Goal: Transaction & Acquisition: Book appointment/travel/reservation

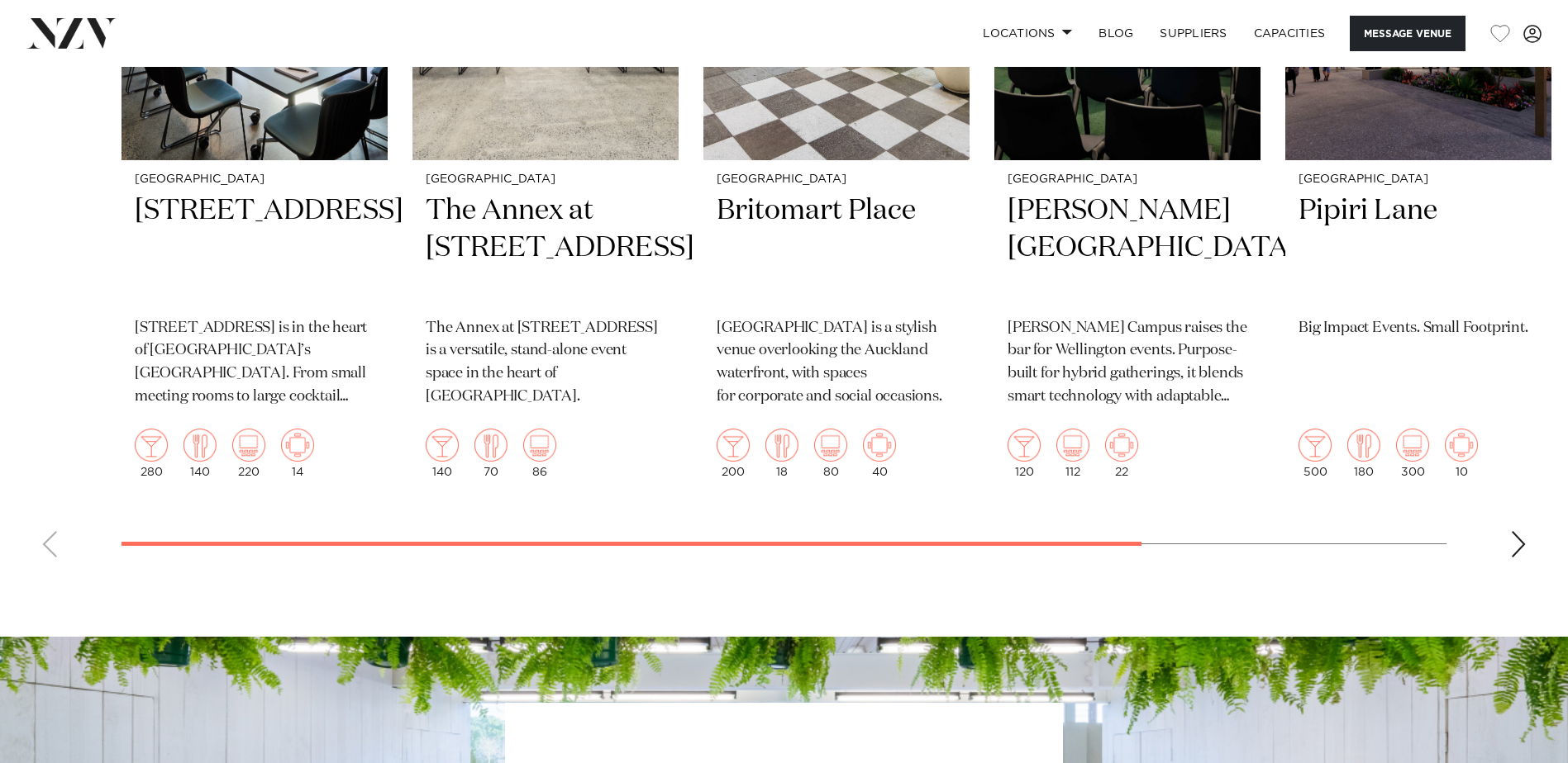
scroll to position [3552, 0]
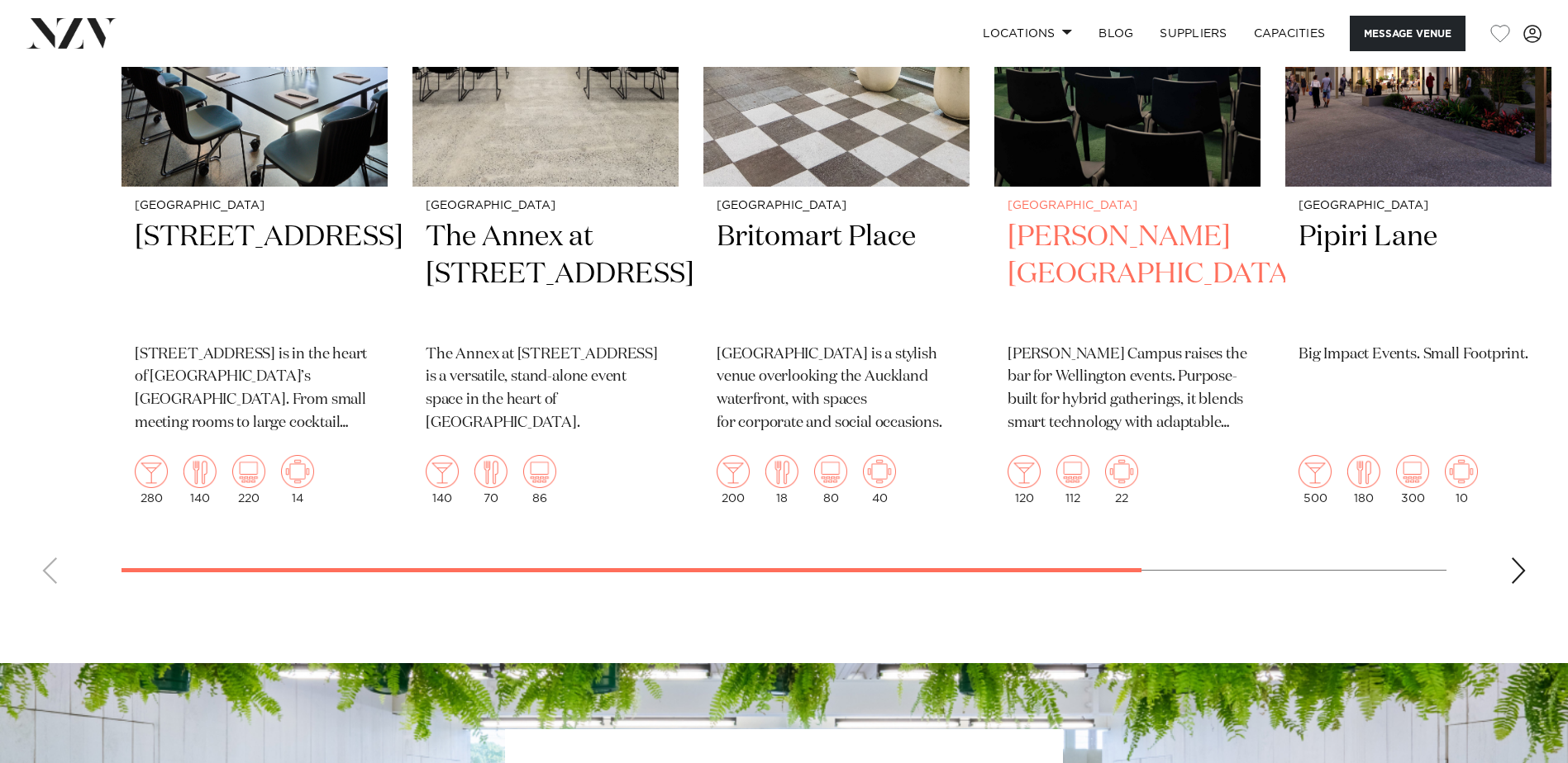
click at [1062, 290] on h2 "[PERSON_NAME][GEOGRAPHIC_DATA]" at bounding box center [1127, 274] width 240 height 112
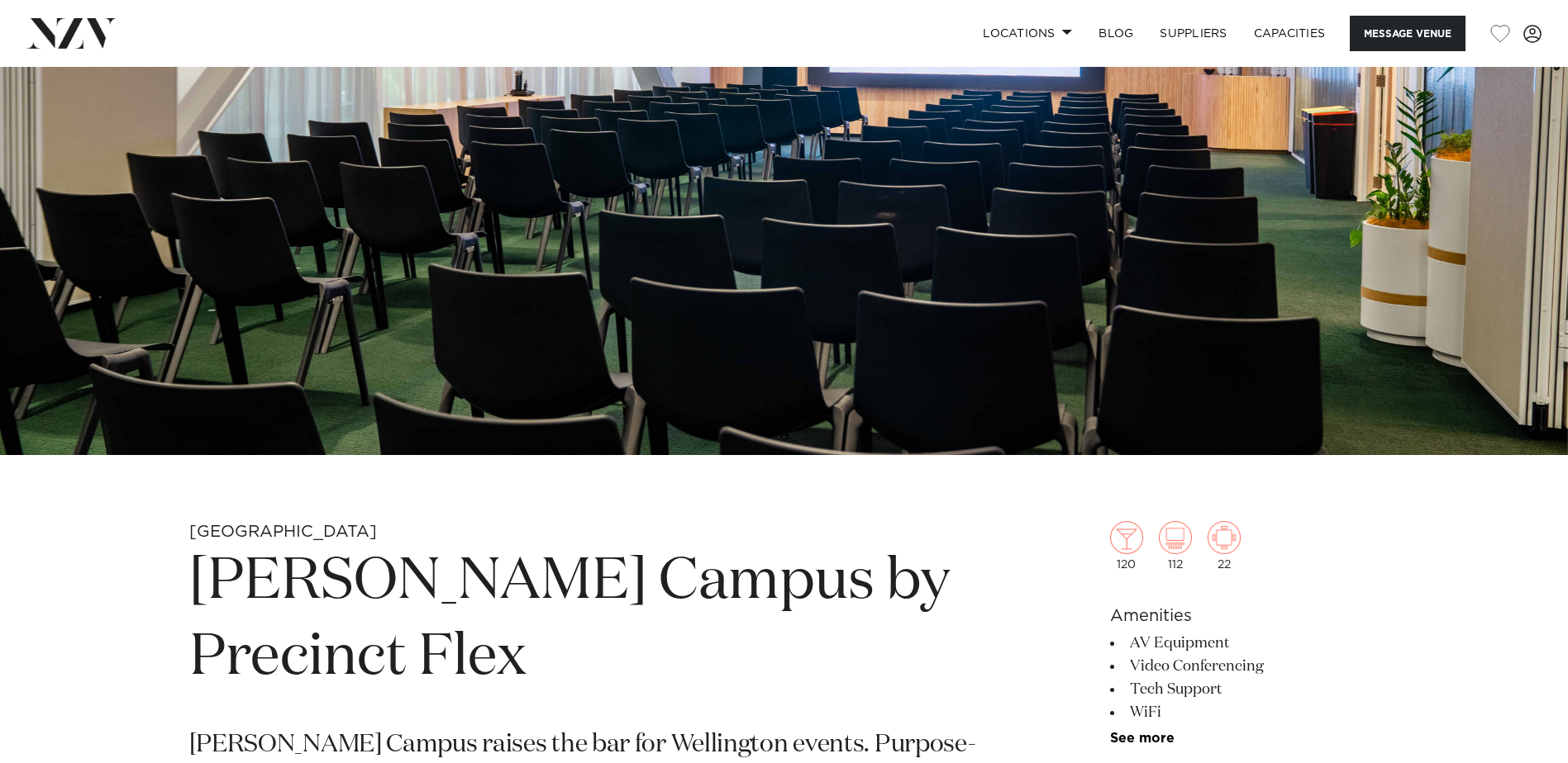
scroll to position [116, 0]
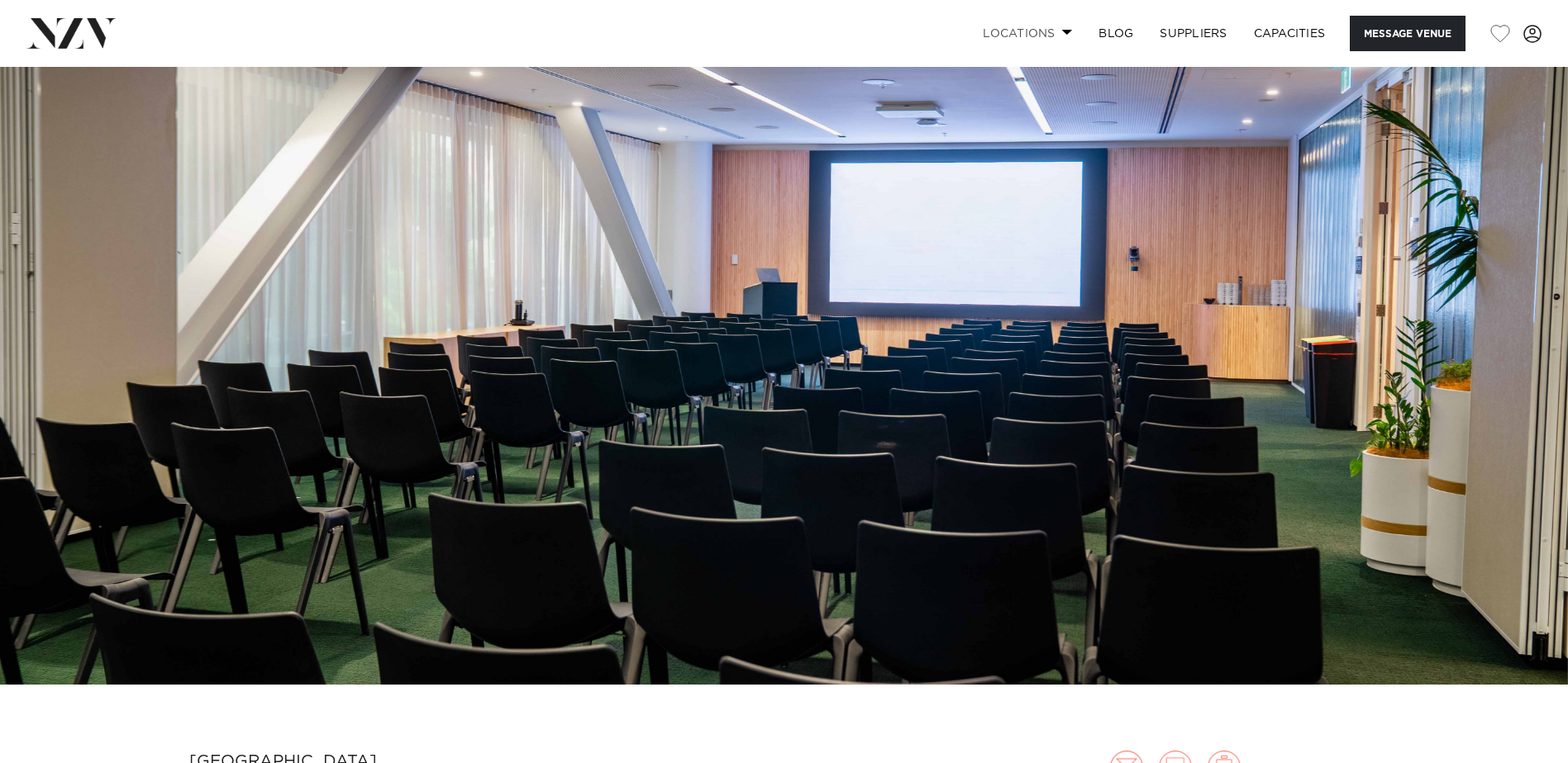
click at [1053, 26] on link "Locations" at bounding box center [1028, 33] width 115 height 36
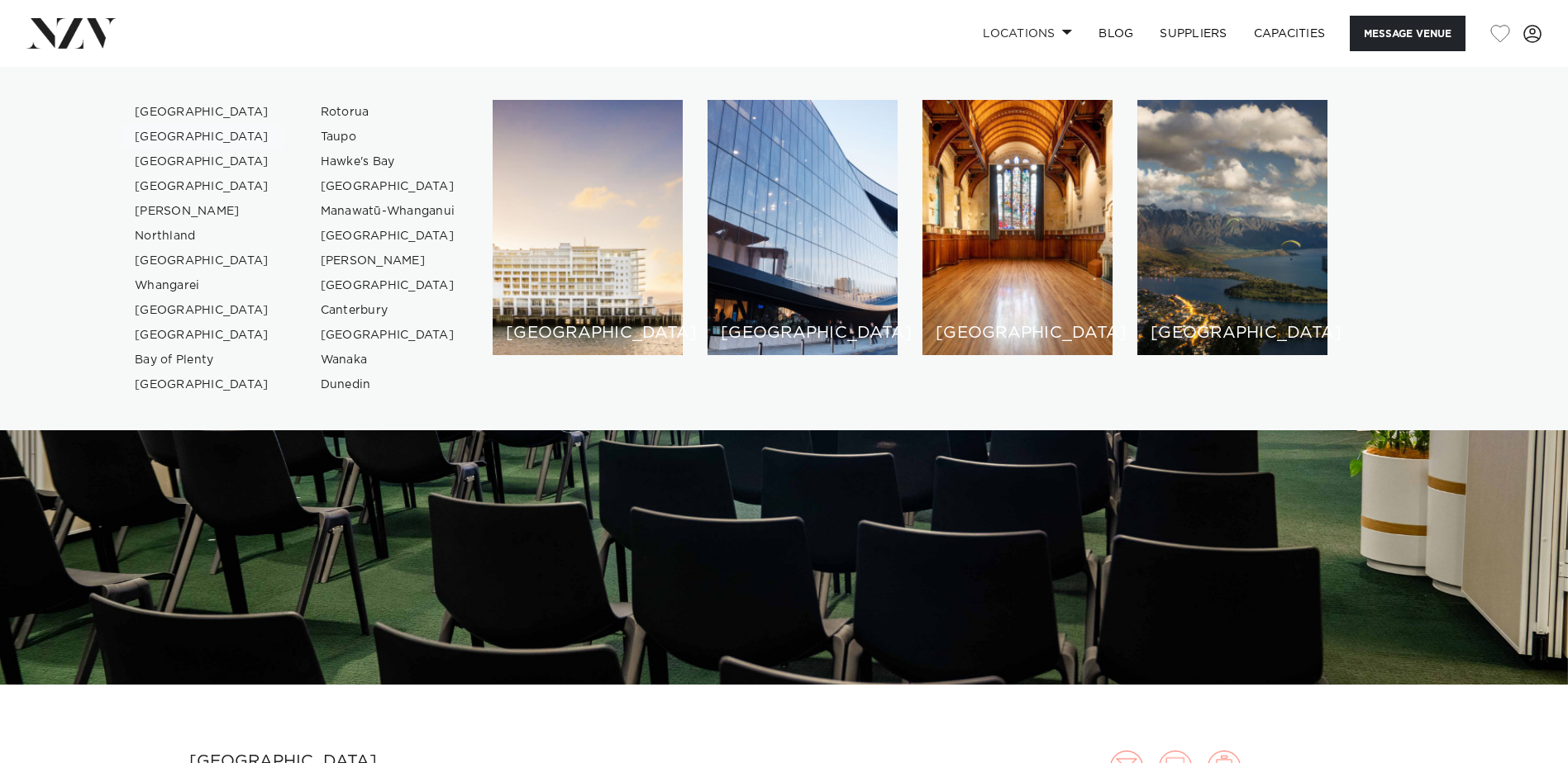
click at [166, 140] on link "[GEOGRAPHIC_DATA]" at bounding box center [202, 137] width 161 height 24
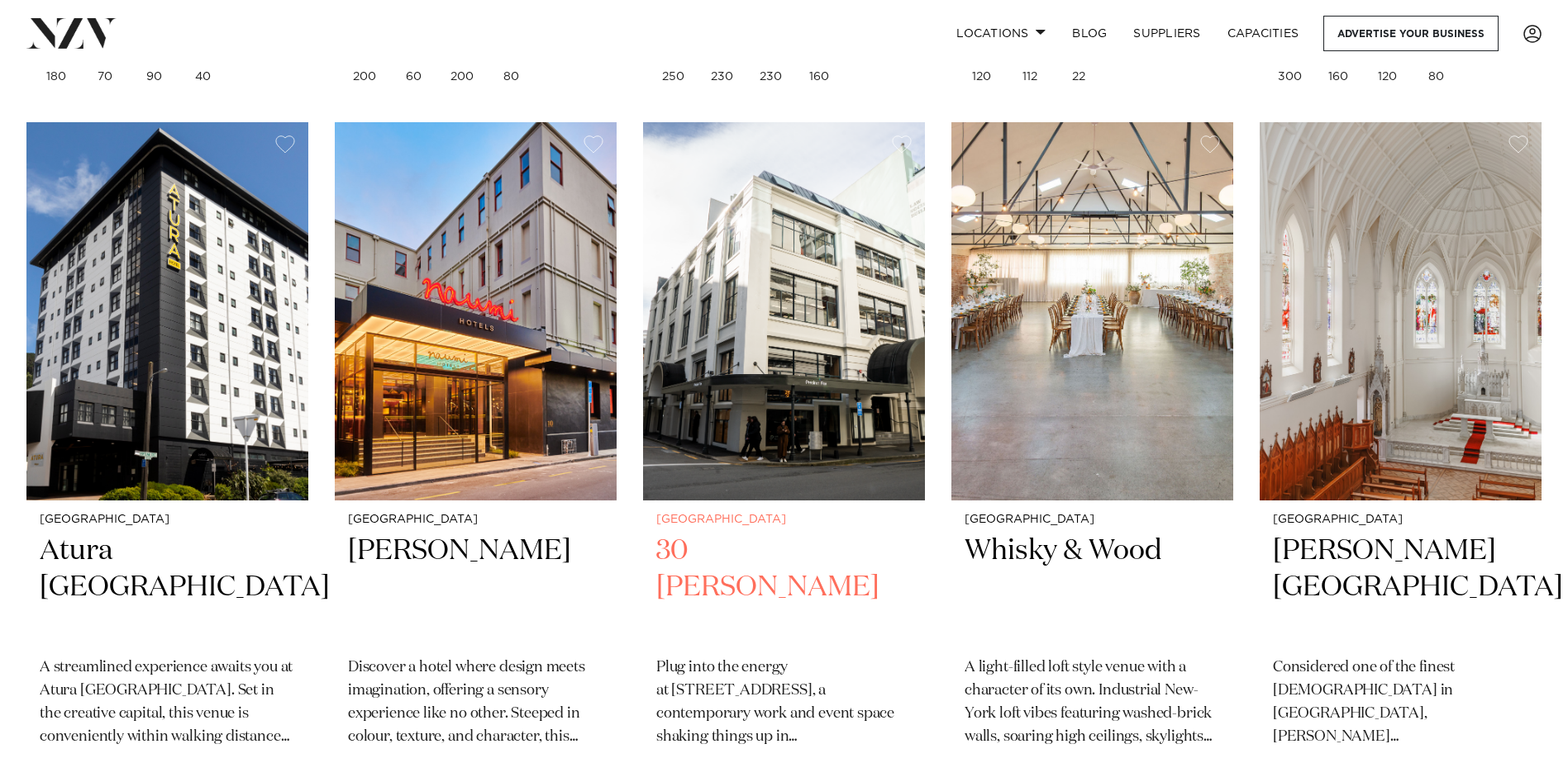
scroll to position [1321, 0]
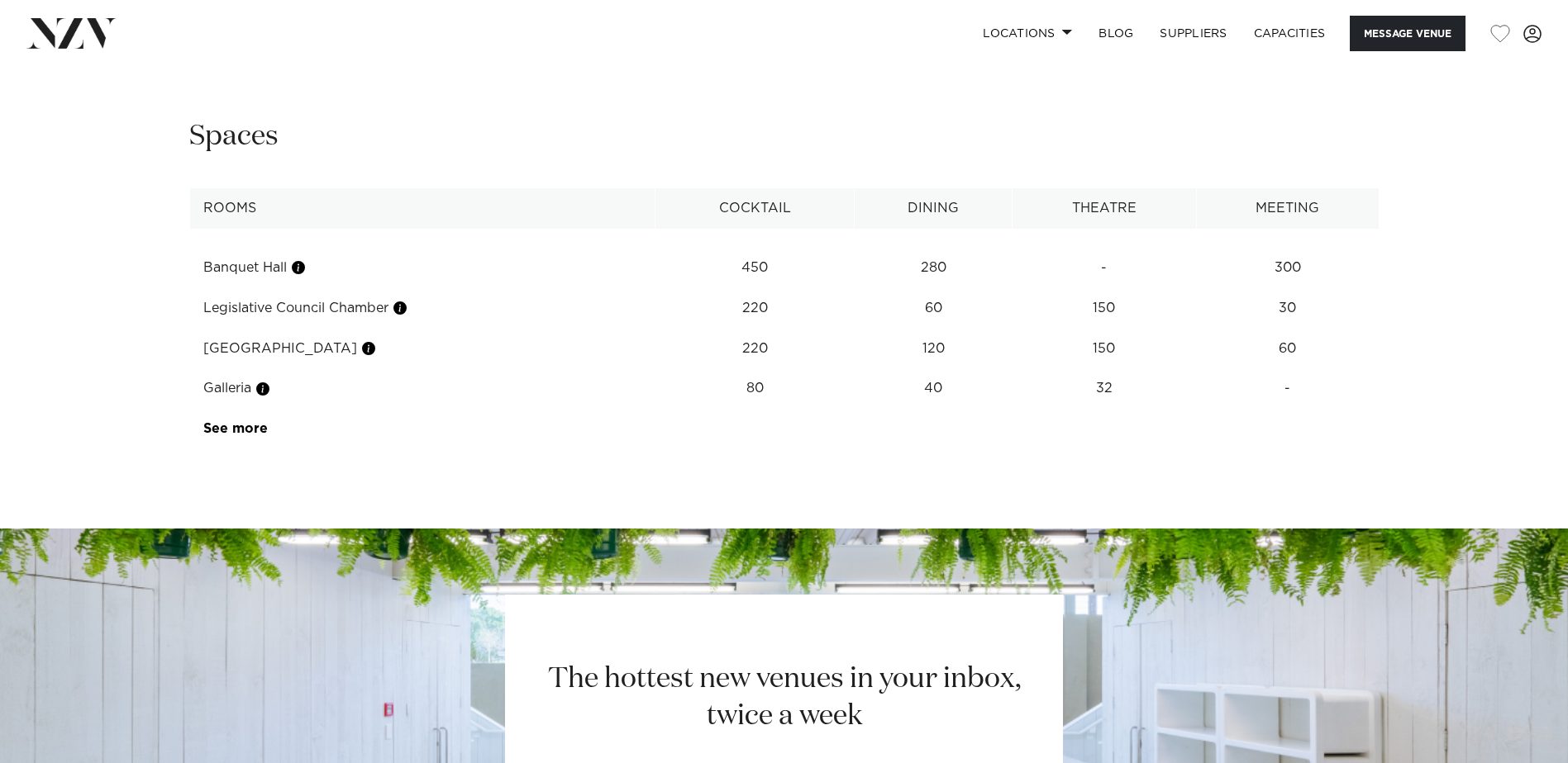
scroll to position [2313, 0]
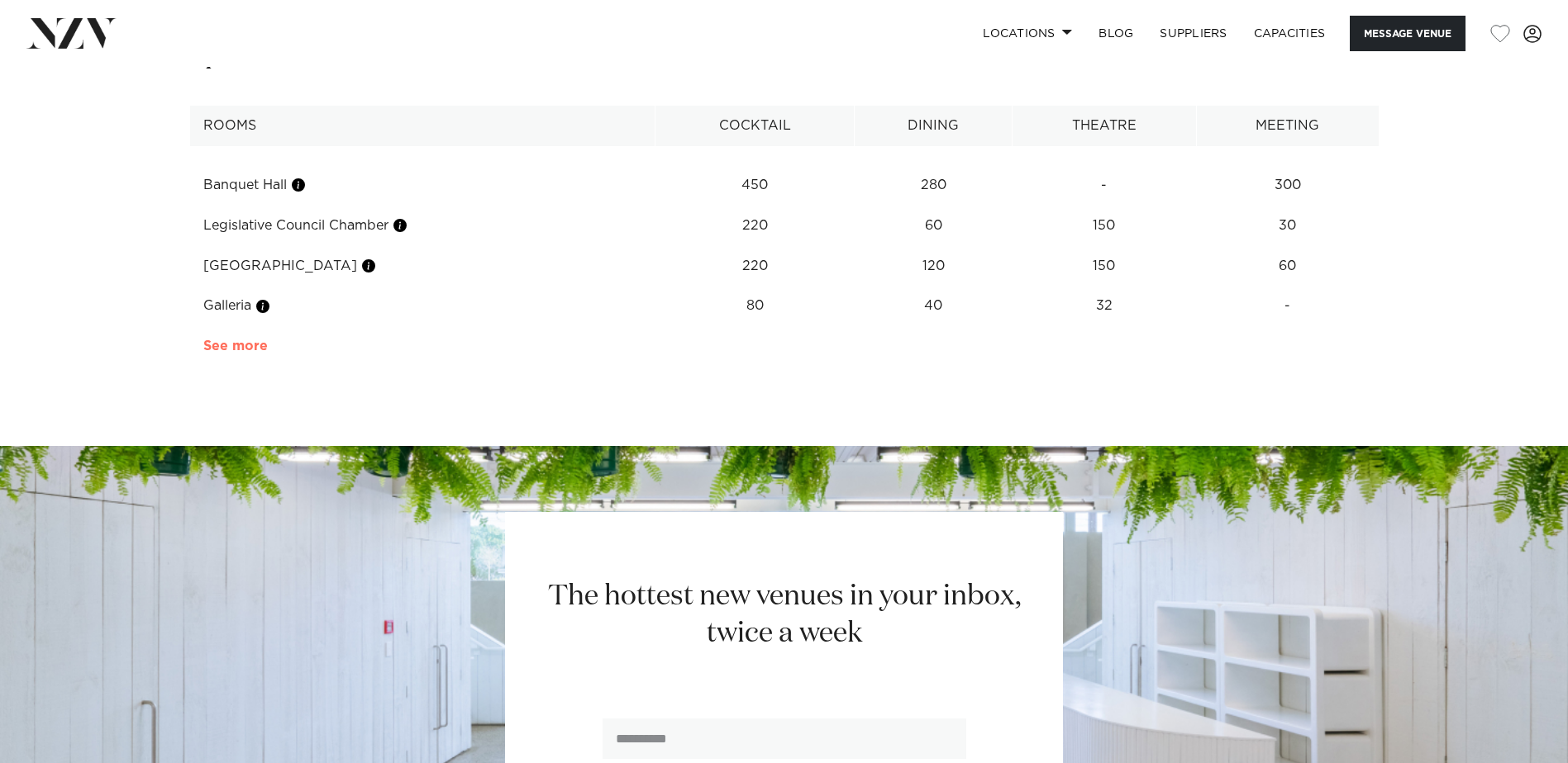
click at [218, 353] on link "See more" at bounding box center [268, 345] width 129 height 13
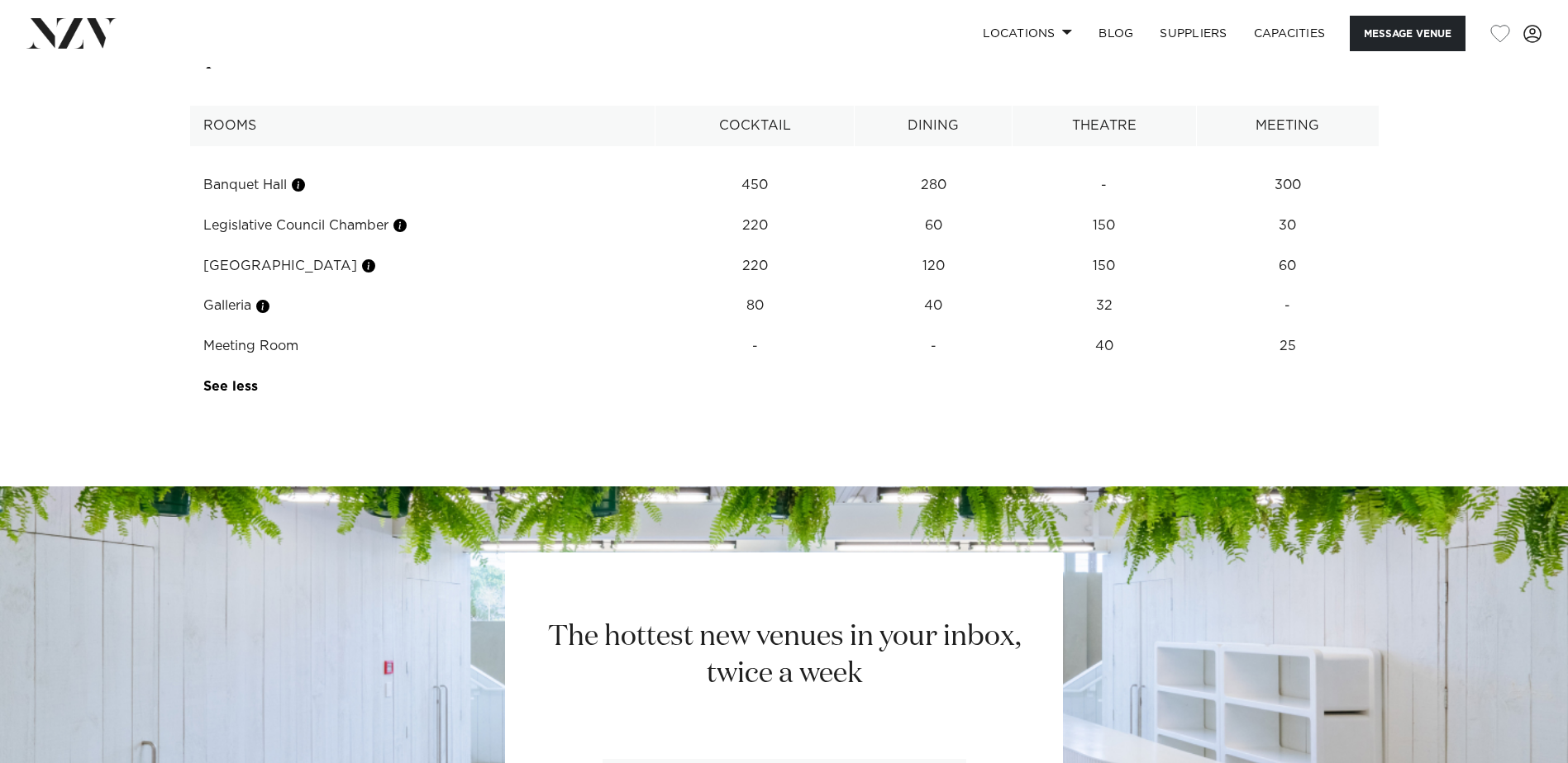
drag, startPoint x: 204, startPoint y: 230, endPoint x: 1350, endPoint y: 342, distance: 1151.5
click at [1350, 342] on tbody "Banquet Hall 450 280 - 300 Legislative Council Chamber 220 60 150 30 Grand Hall…" at bounding box center [784, 276] width 1189 height 261
click at [504, 326] on td "Galleria" at bounding box center [422, 306] width 466 height 40
drag, startPoint x: 1277, startPoint y: 272, endPoint x: 1314, endPoint y: 280, distance: 37.9
click at [1314, 205] on td "30" at bounding box center [1287, 185] width 183 height 40
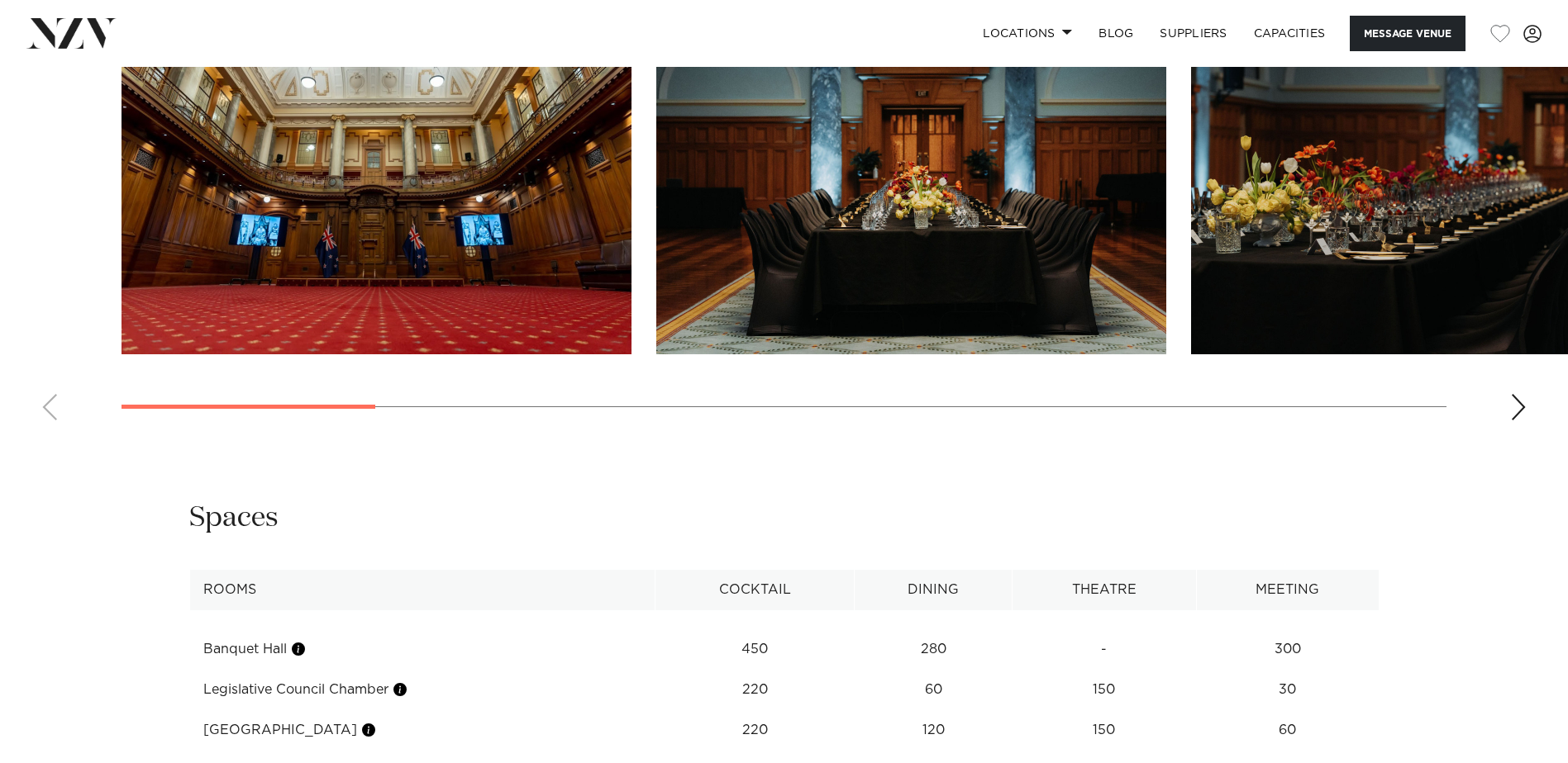
scroll to position [1735, 0]
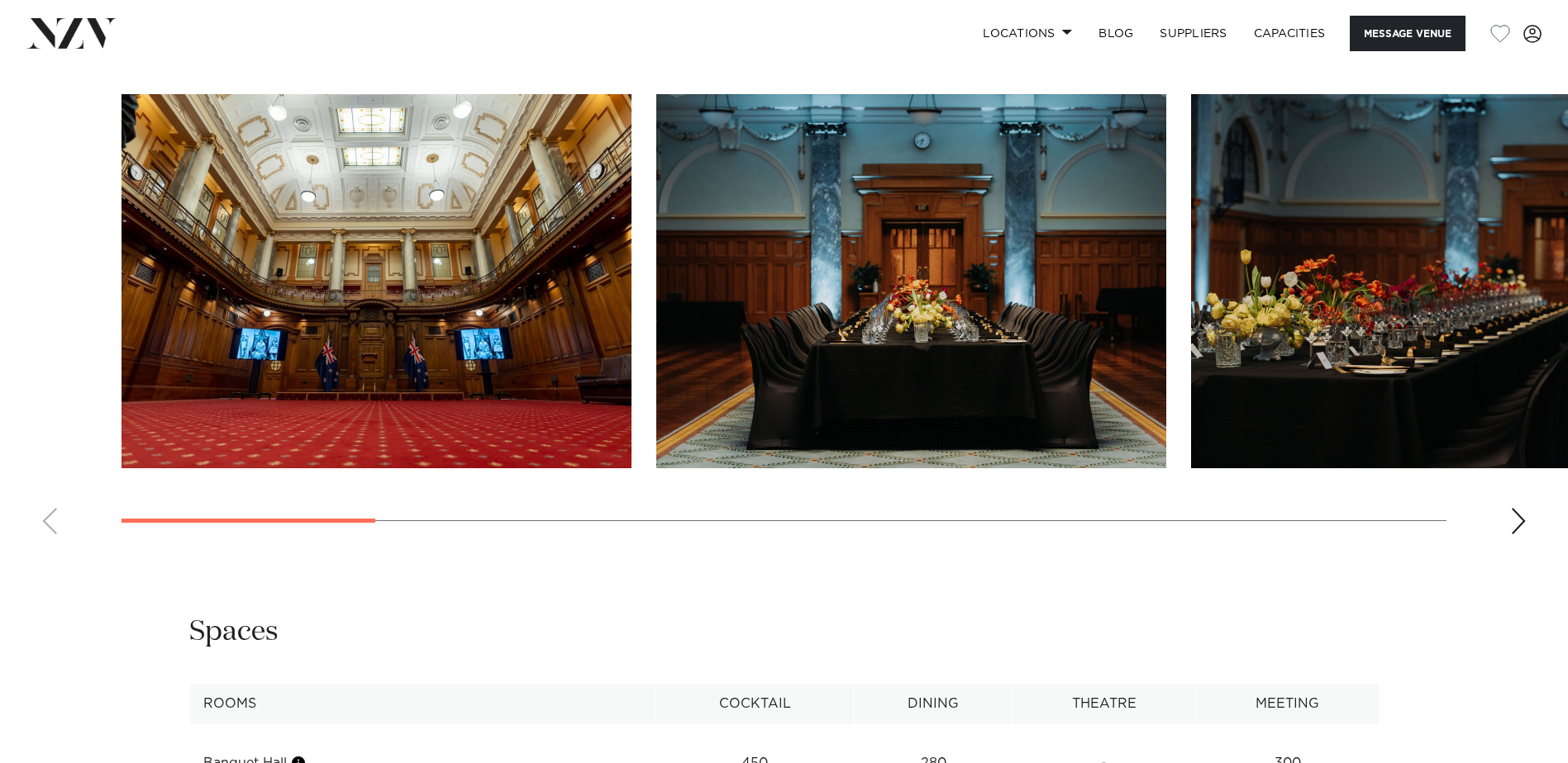
click at [1519, 535] on div "Next slide" at bounding box center [1518, 521] width 17 height 26
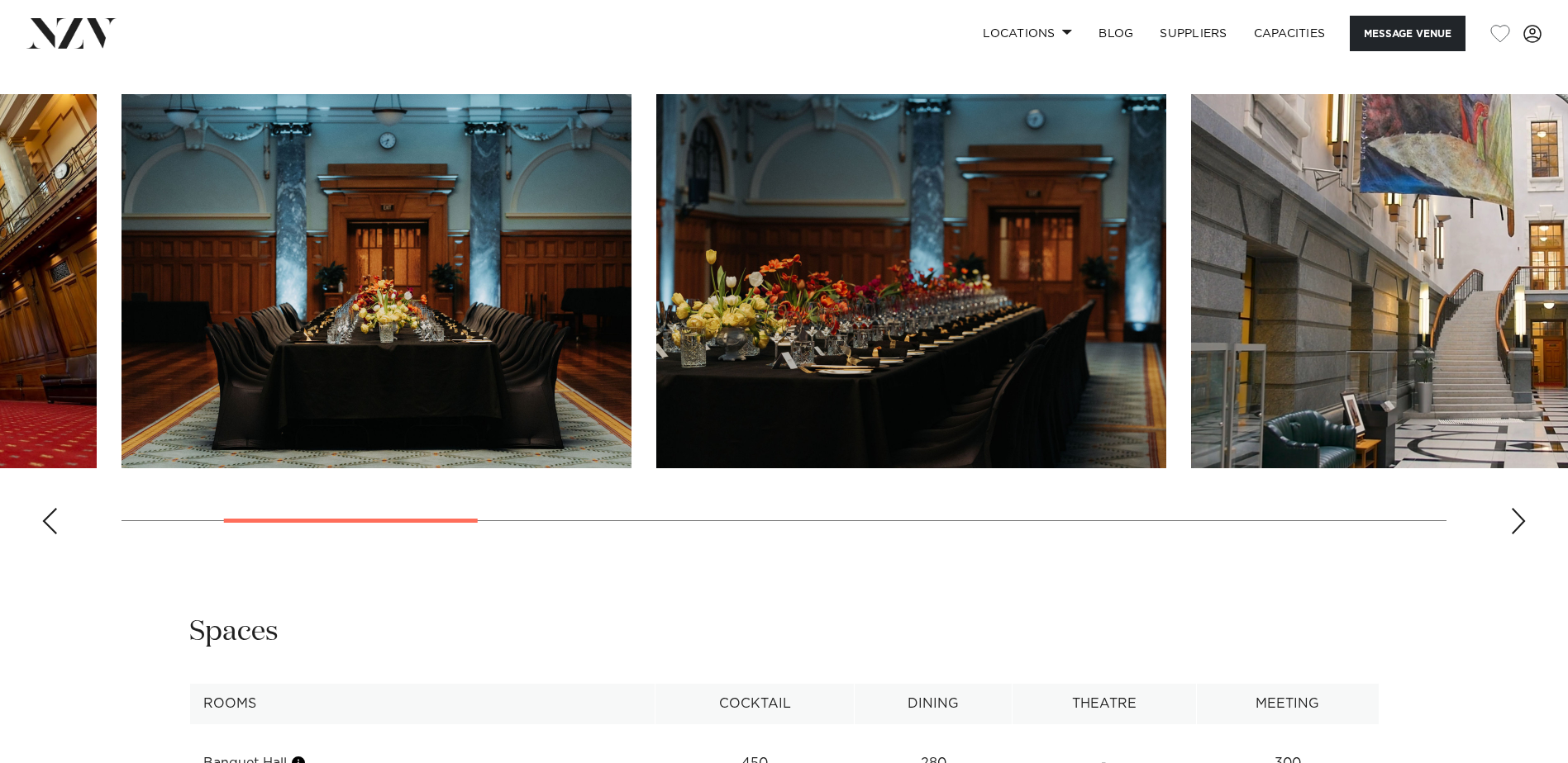
click at [1519, 535] on div "Next slide" at bounding box center [1518, 521] width 17 height 26
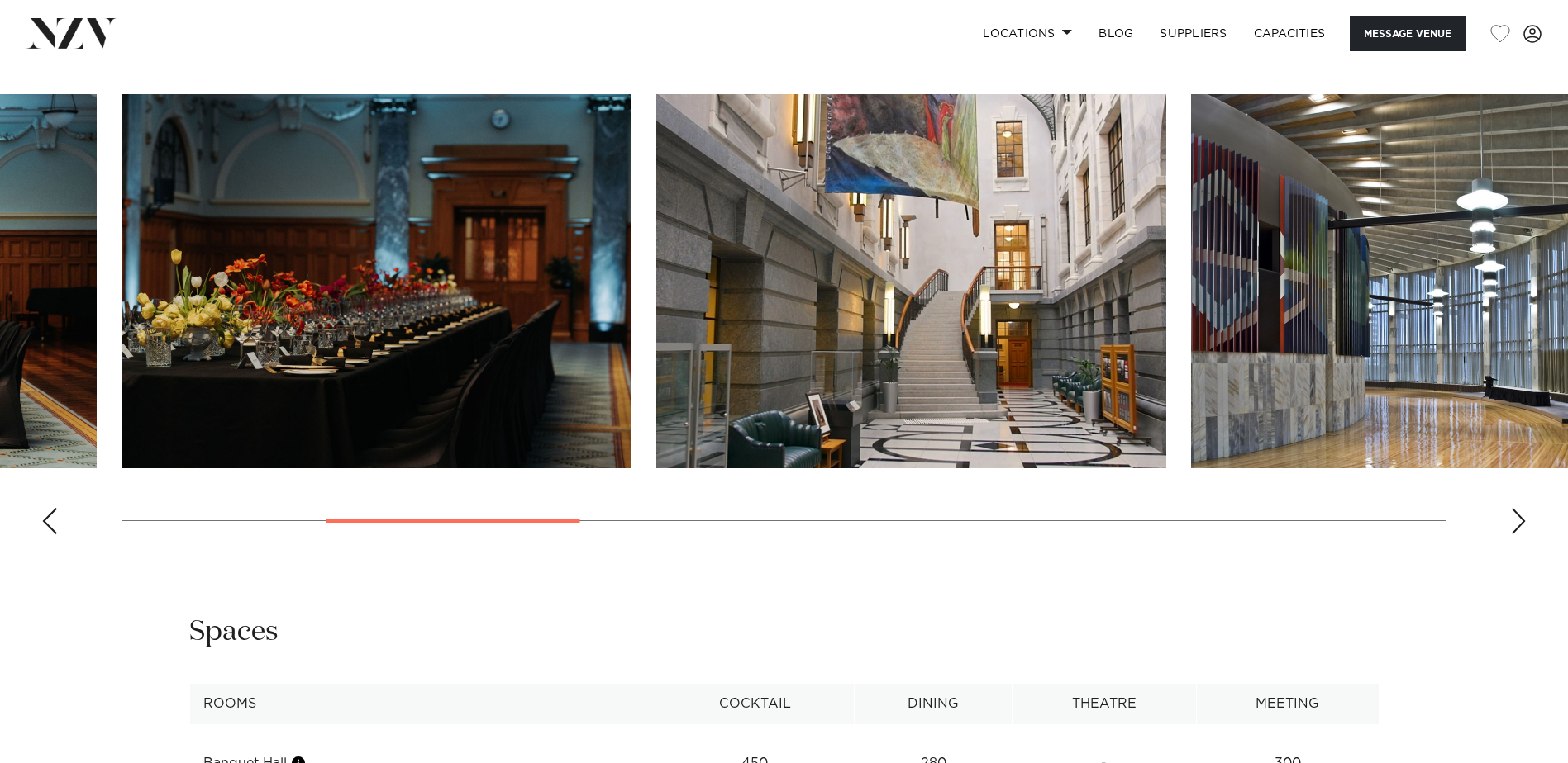
click at [1519, 535] on div "Next slide" at bounding box center [1518, 521] width 17 height 26
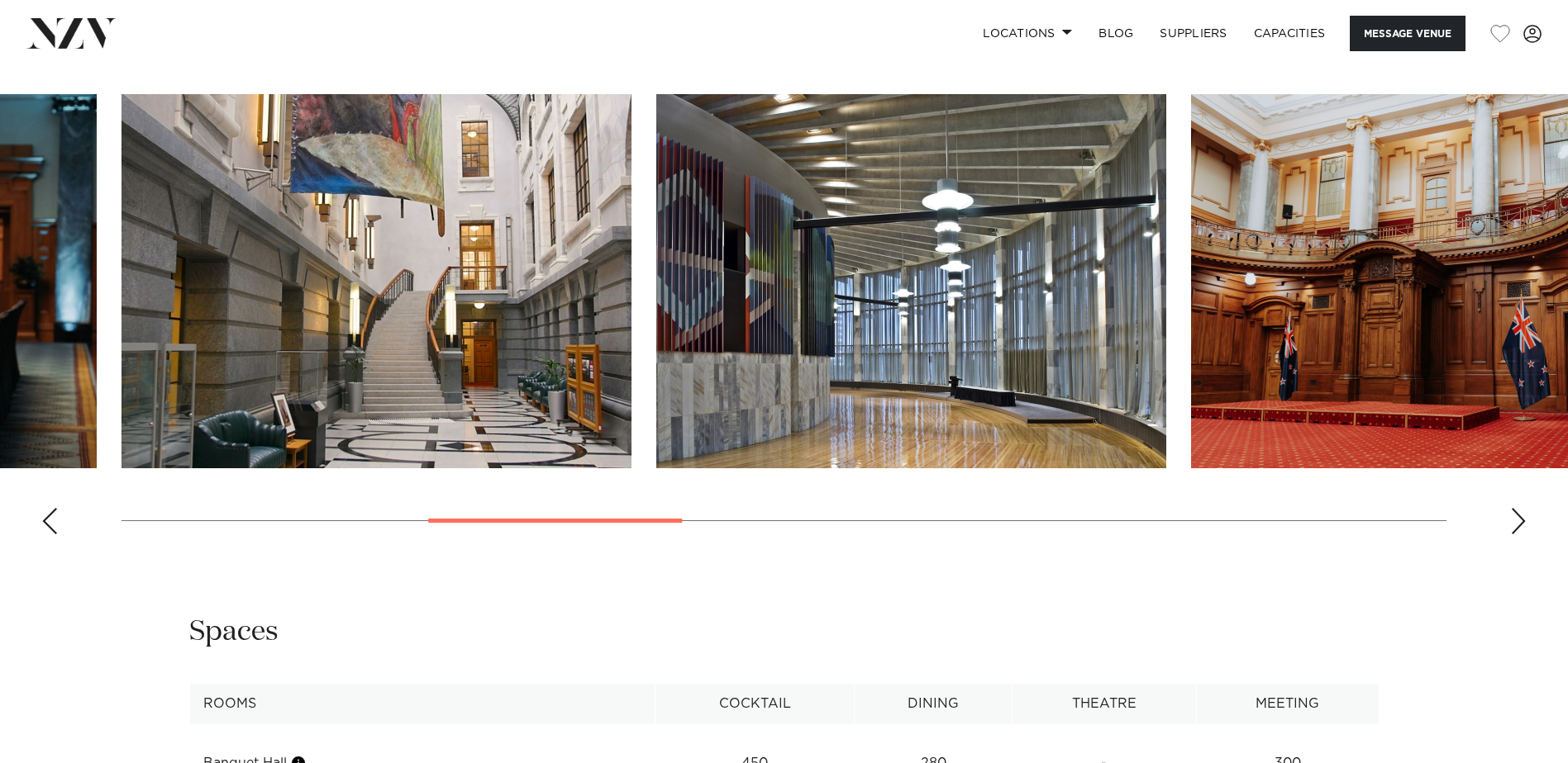
click at [1519, 535] on div "Next slide" at bounding box center [1518, 521] width 17 height 26
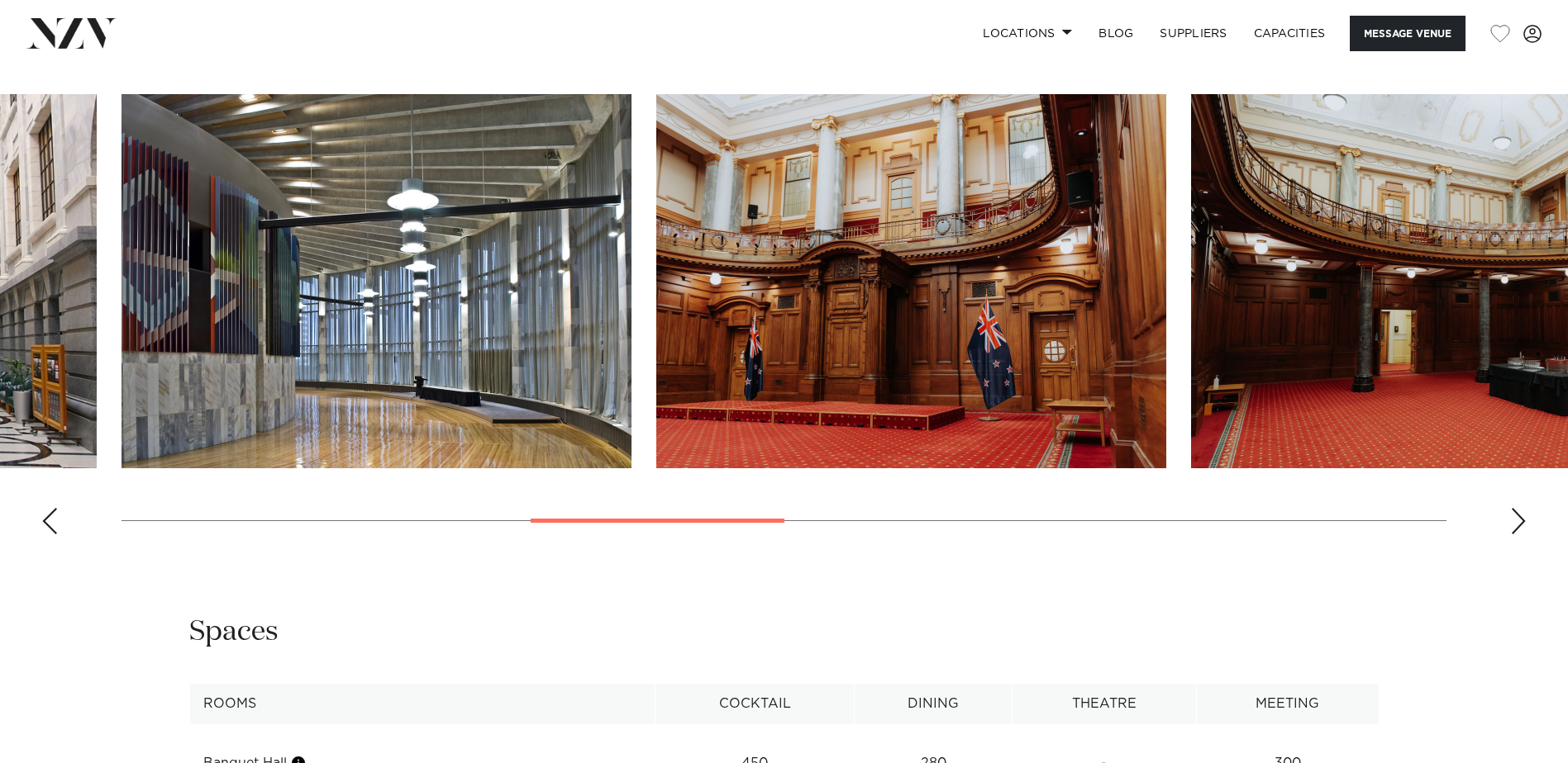
click at [1519, 535] on div "Next slide" at bounding box center [1518, 521] width 17 height 26
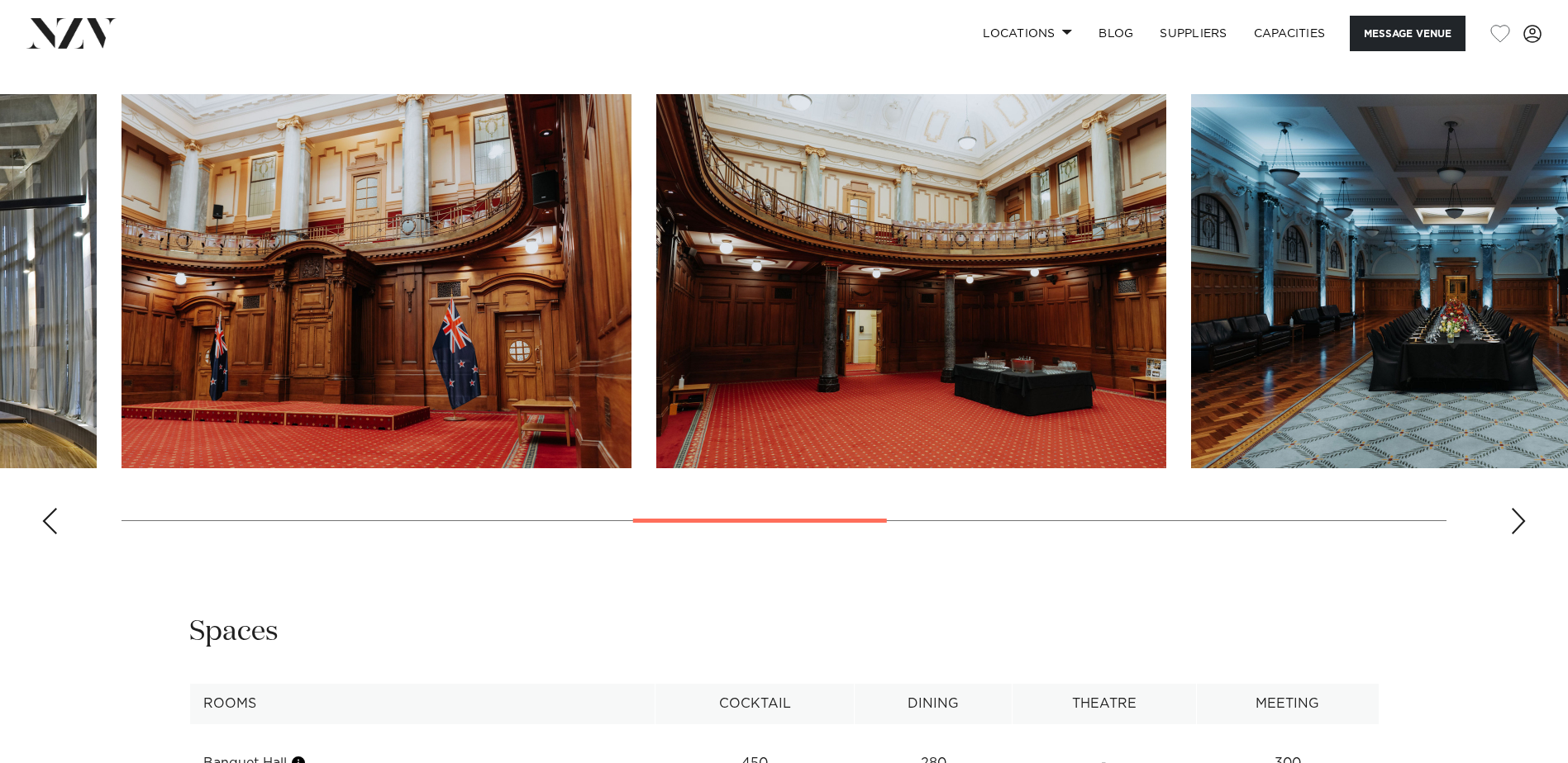
click at [1519, 535] on div "Next slide" at bounding box center [1518, 521] width 17 height 26
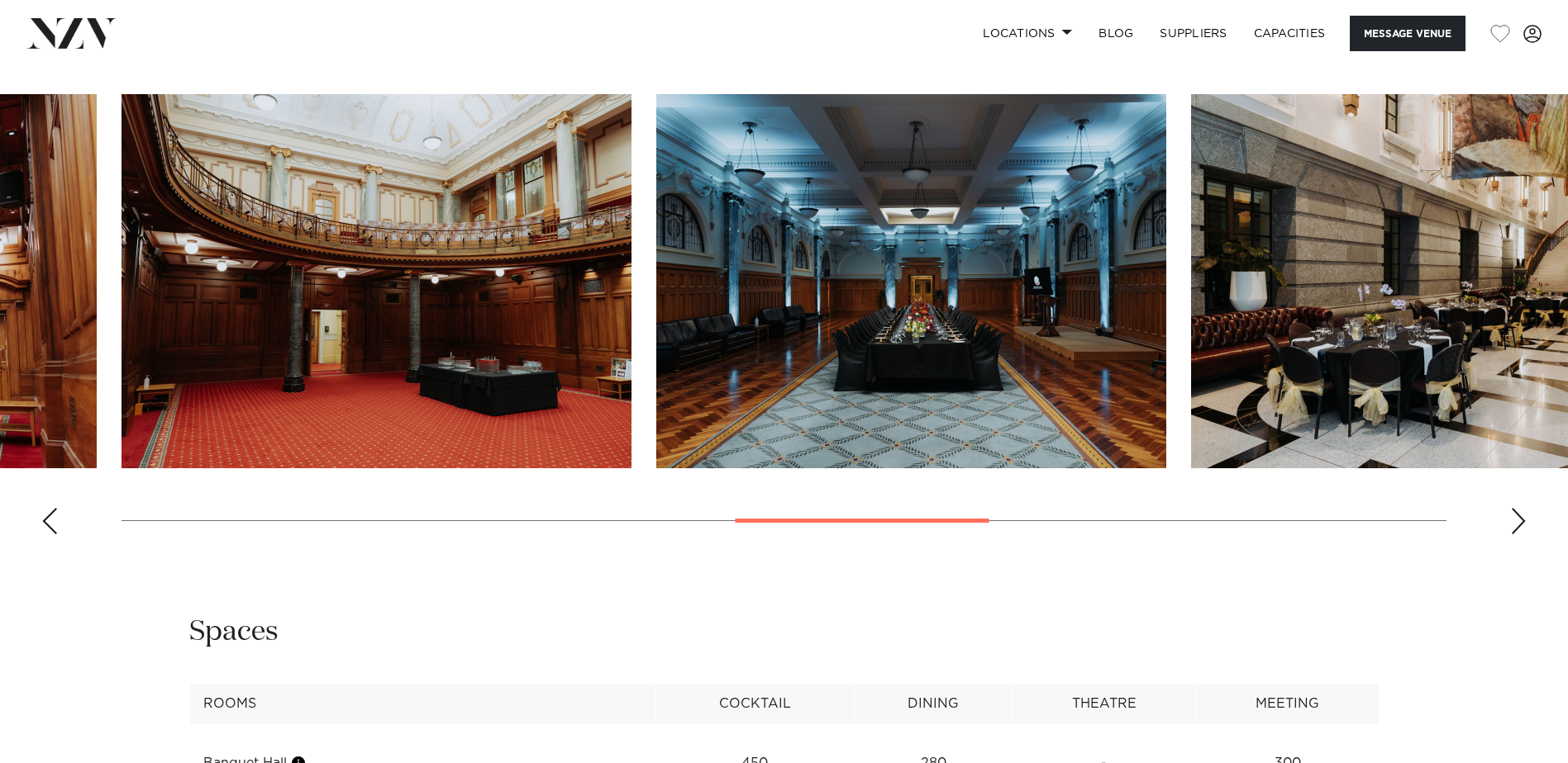
click at [1519, 535] on div "Next slide" at bounding box center [1518, 521] width 17 height 26
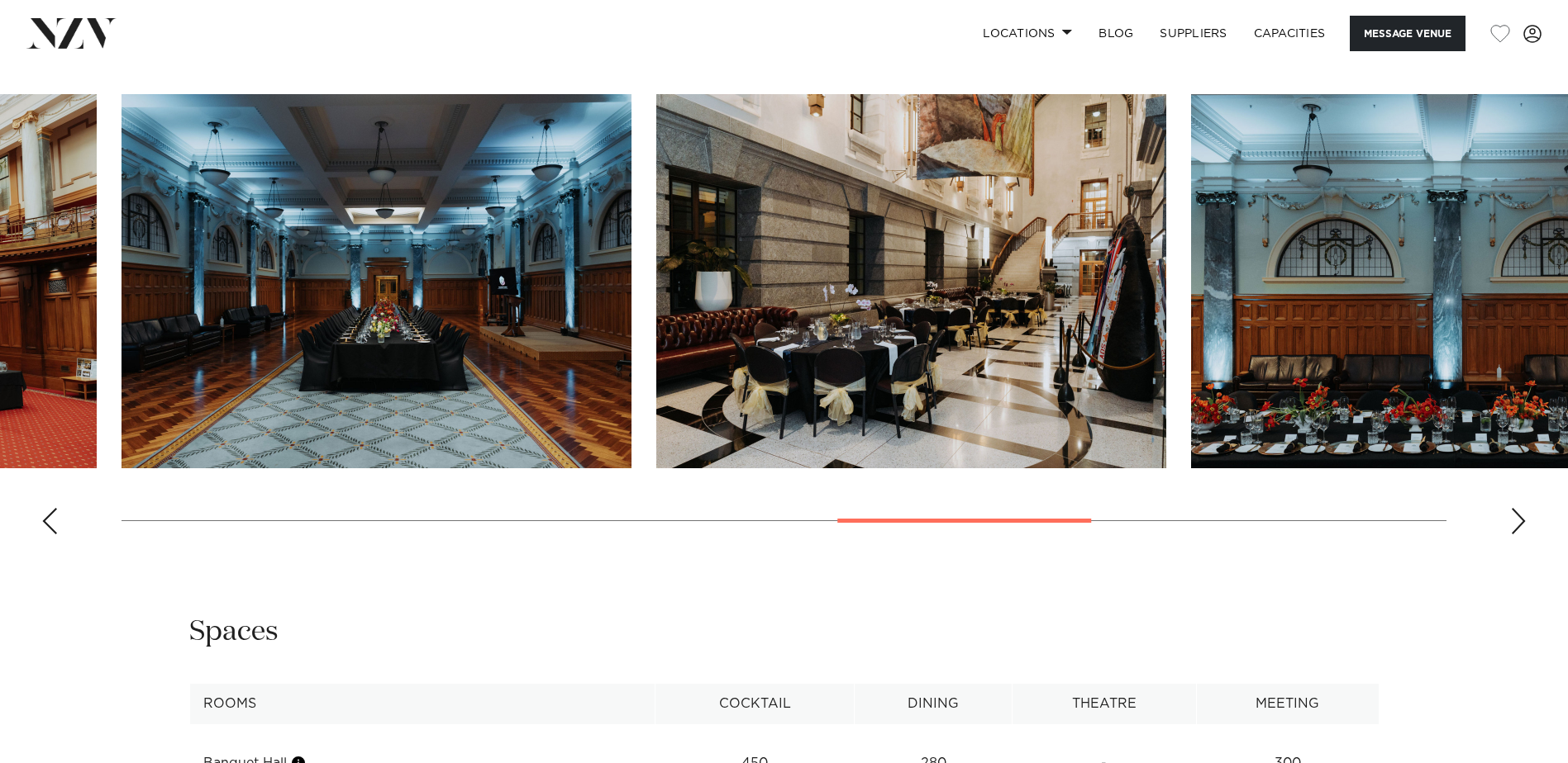
click at [373, 382] on img "8 / 13" at bounding box center [376, 281] width 510 height 374
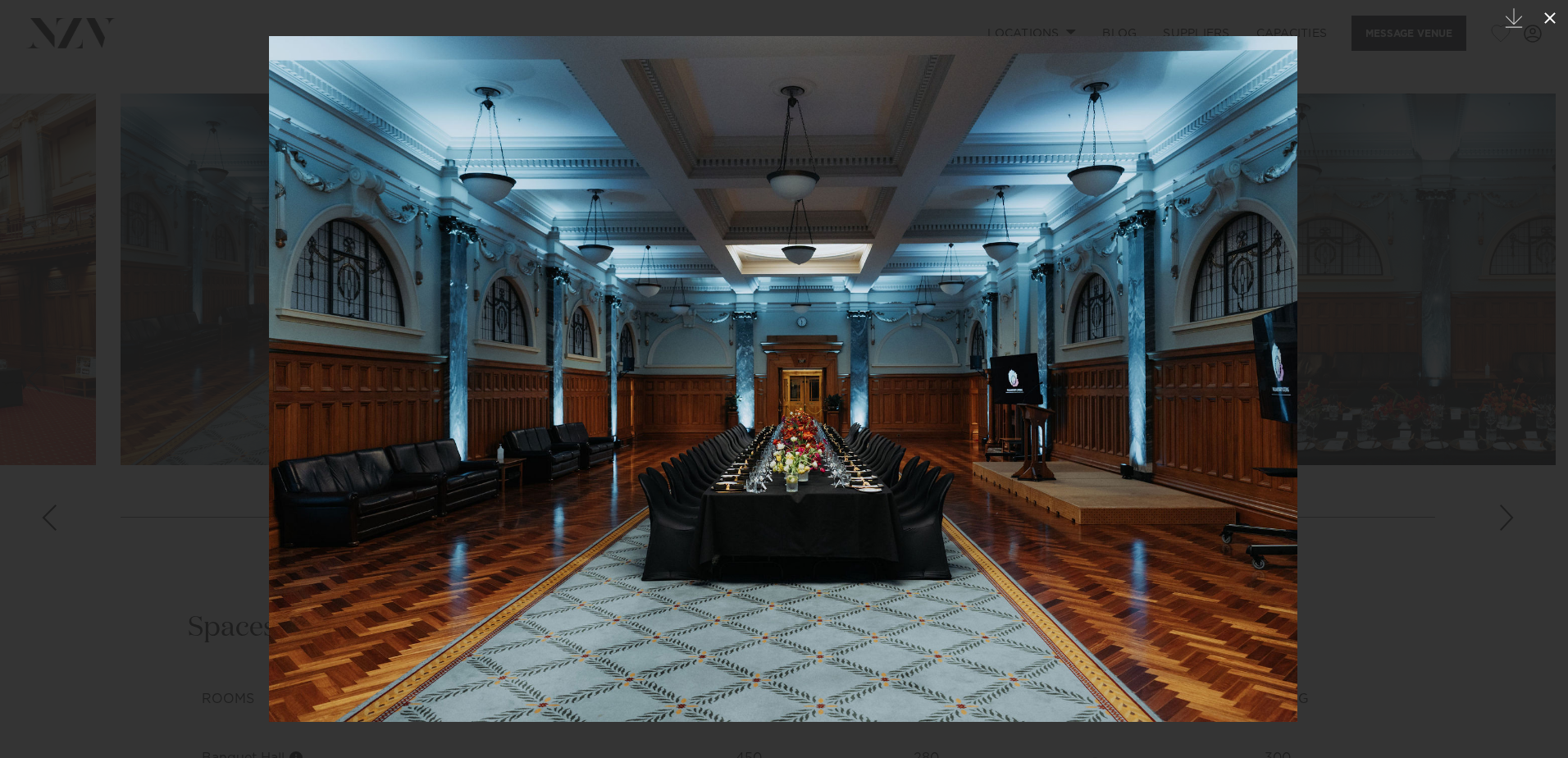
click at [1548, 26] on icon at bounding box center [1550, 17] width 20 height 20
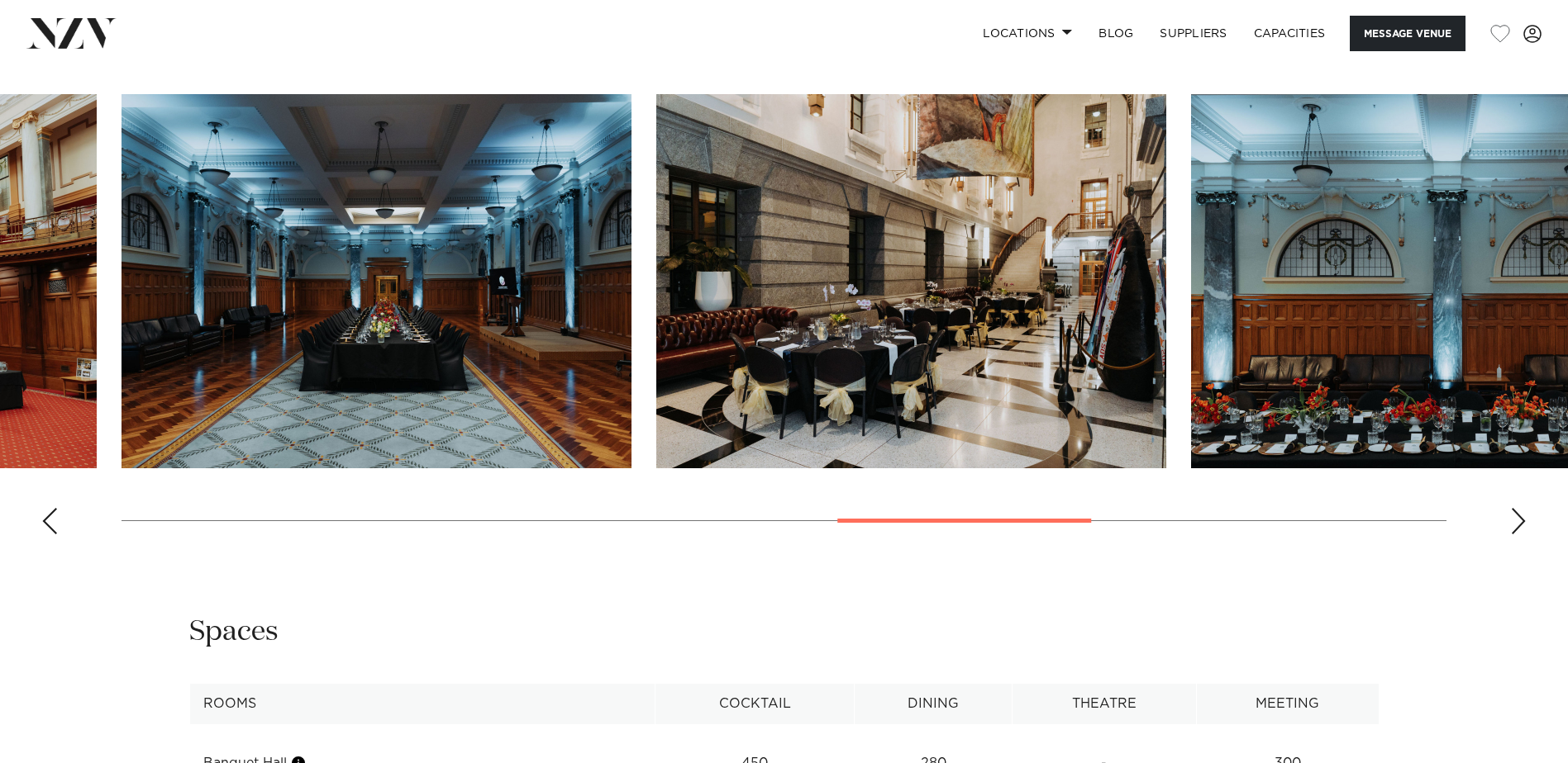
click at [1417, 466] on img "10 / 13" at bounding box center [1446, 281] width 510 height 374
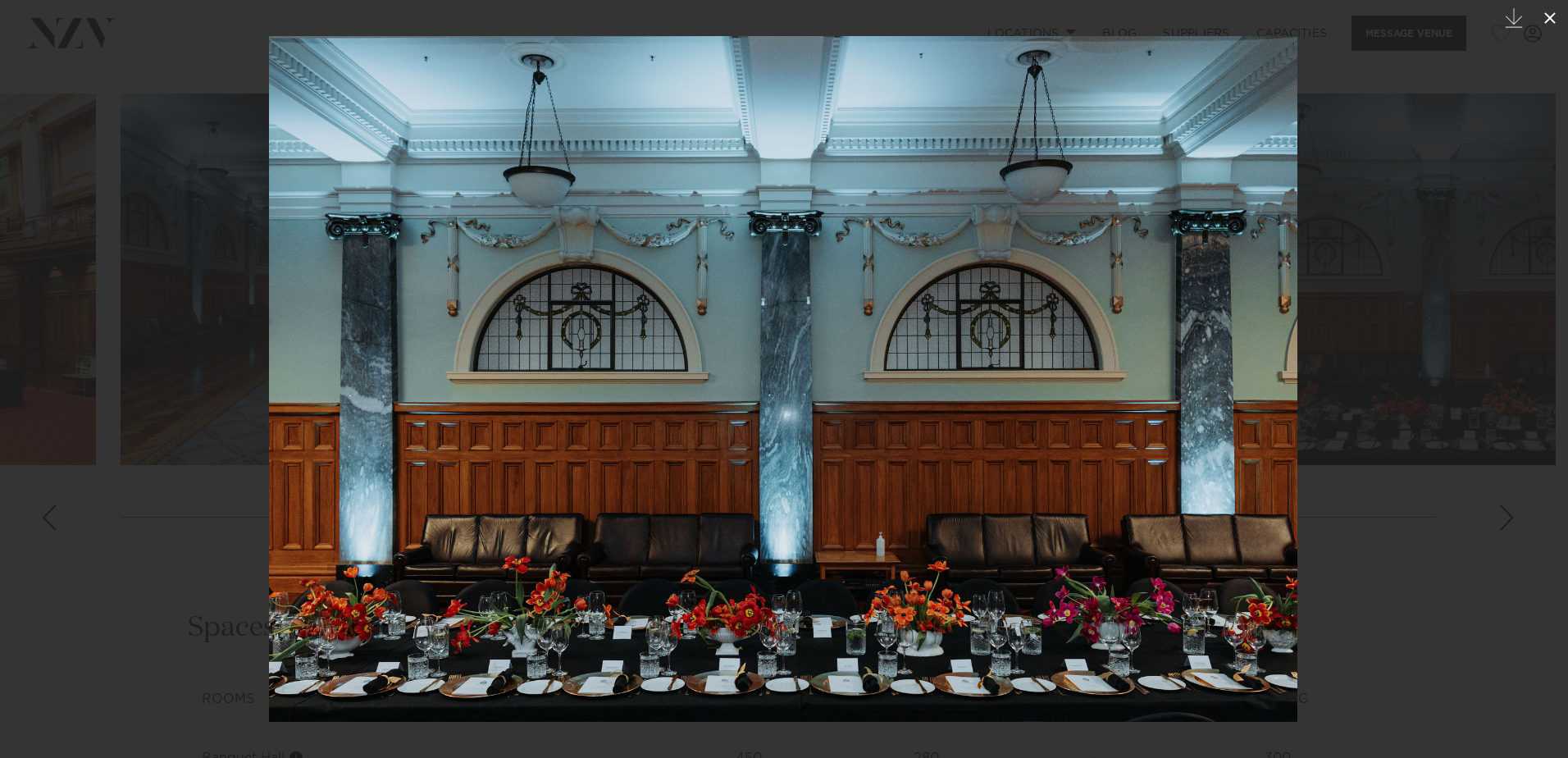
click at [1545, 20] on icon at bounding box center [1550, 17] width 20 height 20
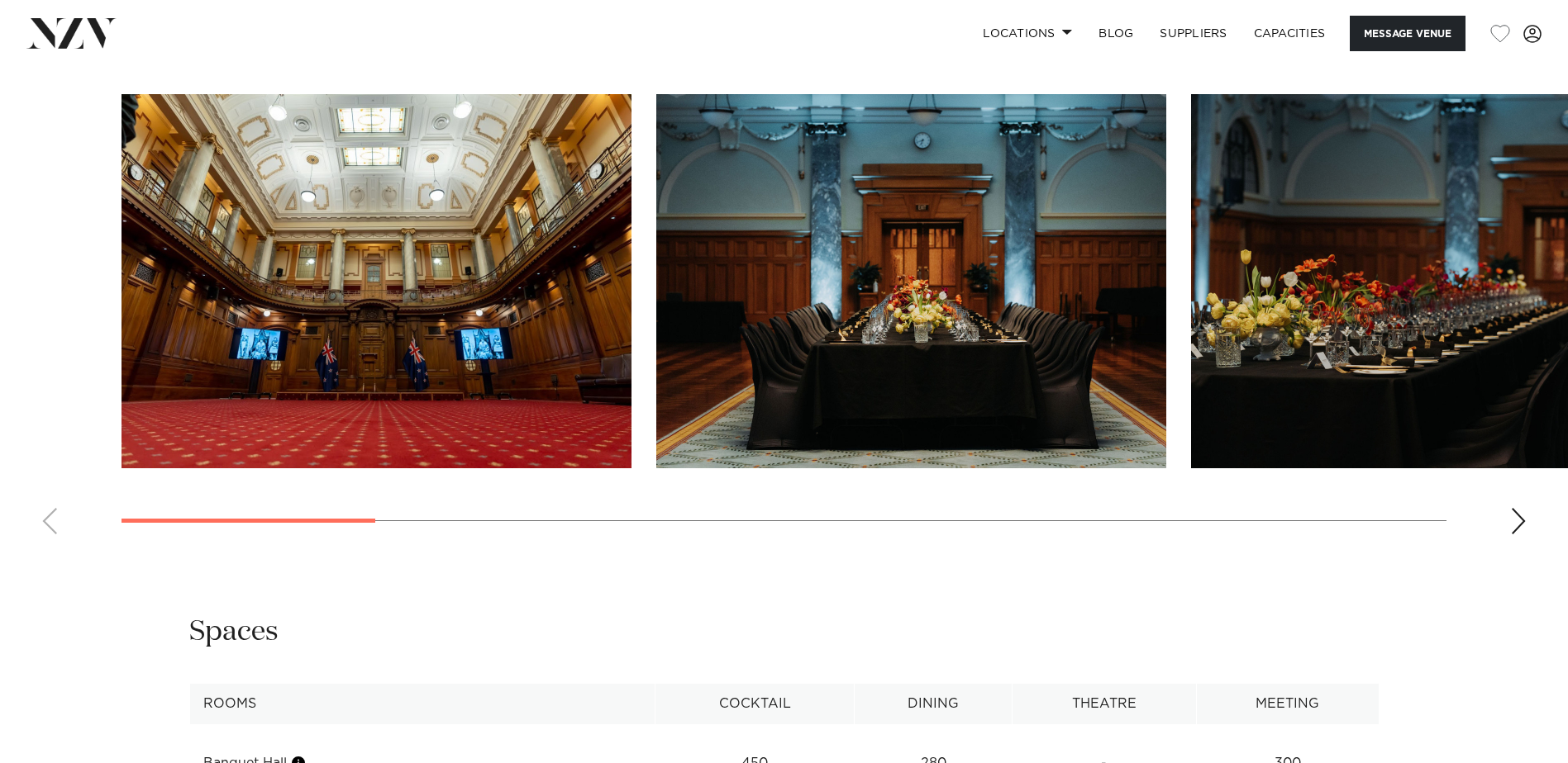
click at [278, 548] on swiper-container at bounding box center [784, 321] width 1568 height 454
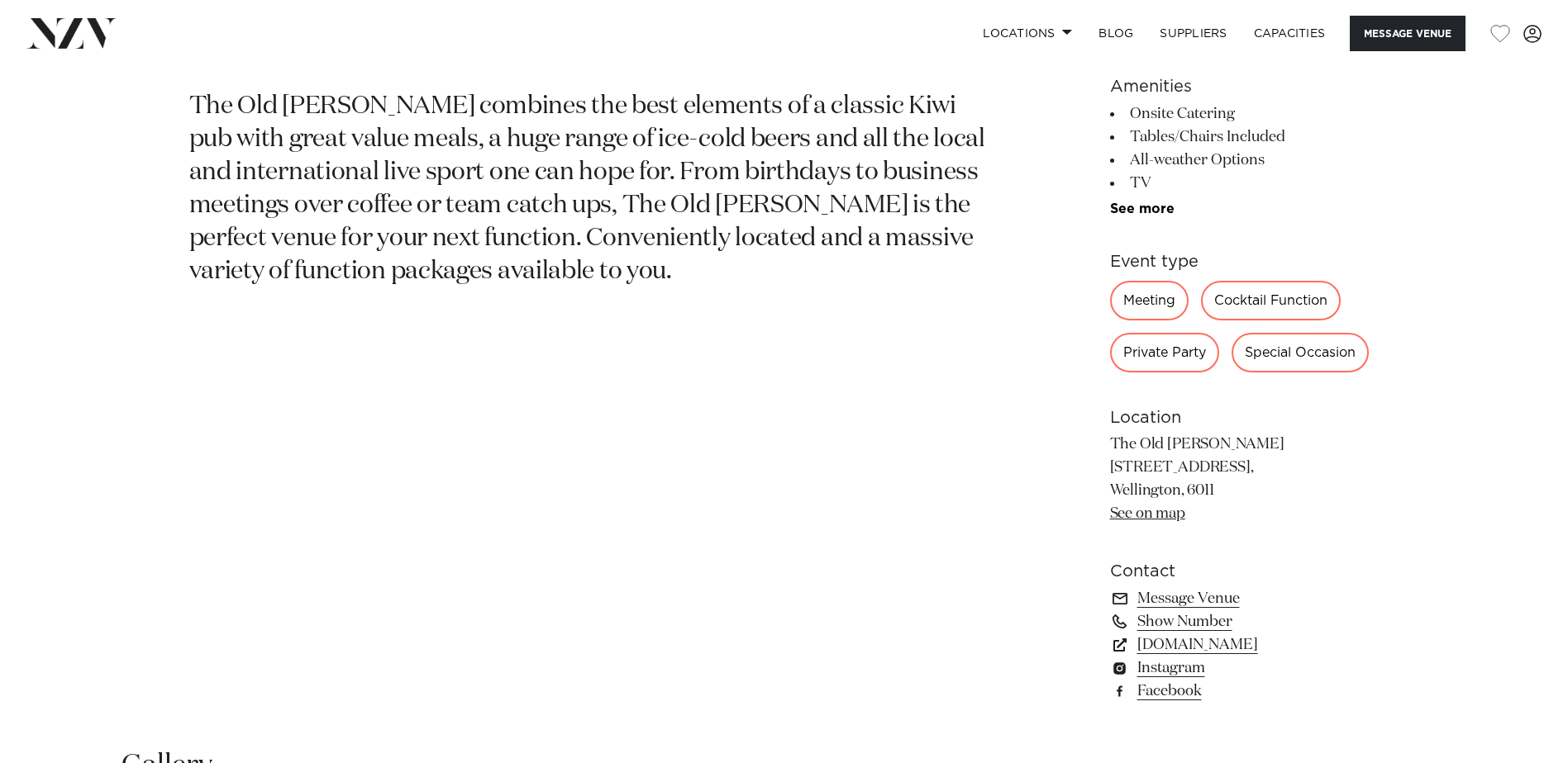
scroll to position [826, 0]
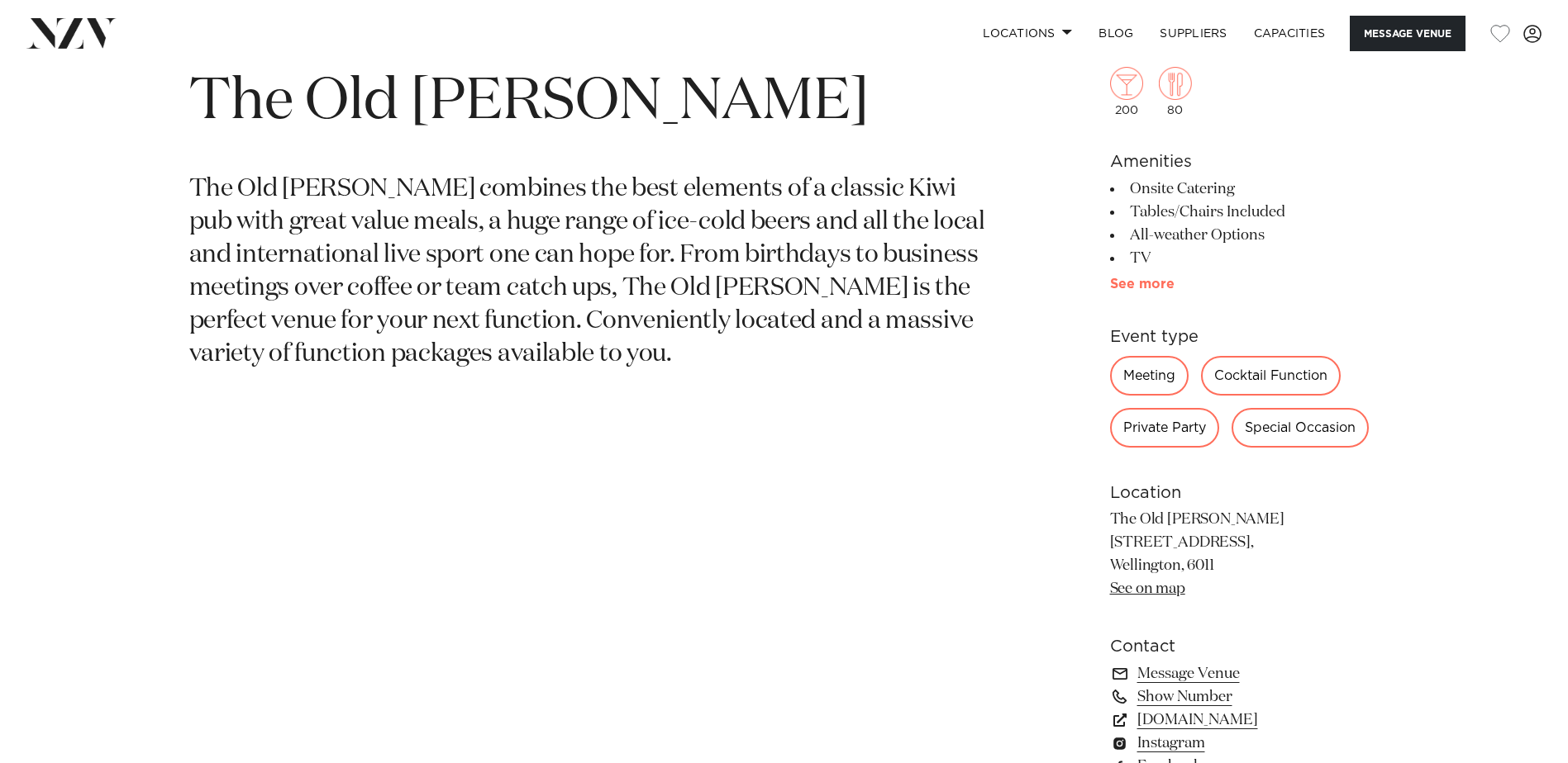
click at [1148, 284] on link "See more" at bounding box center [1174, 284] width 129 height 13
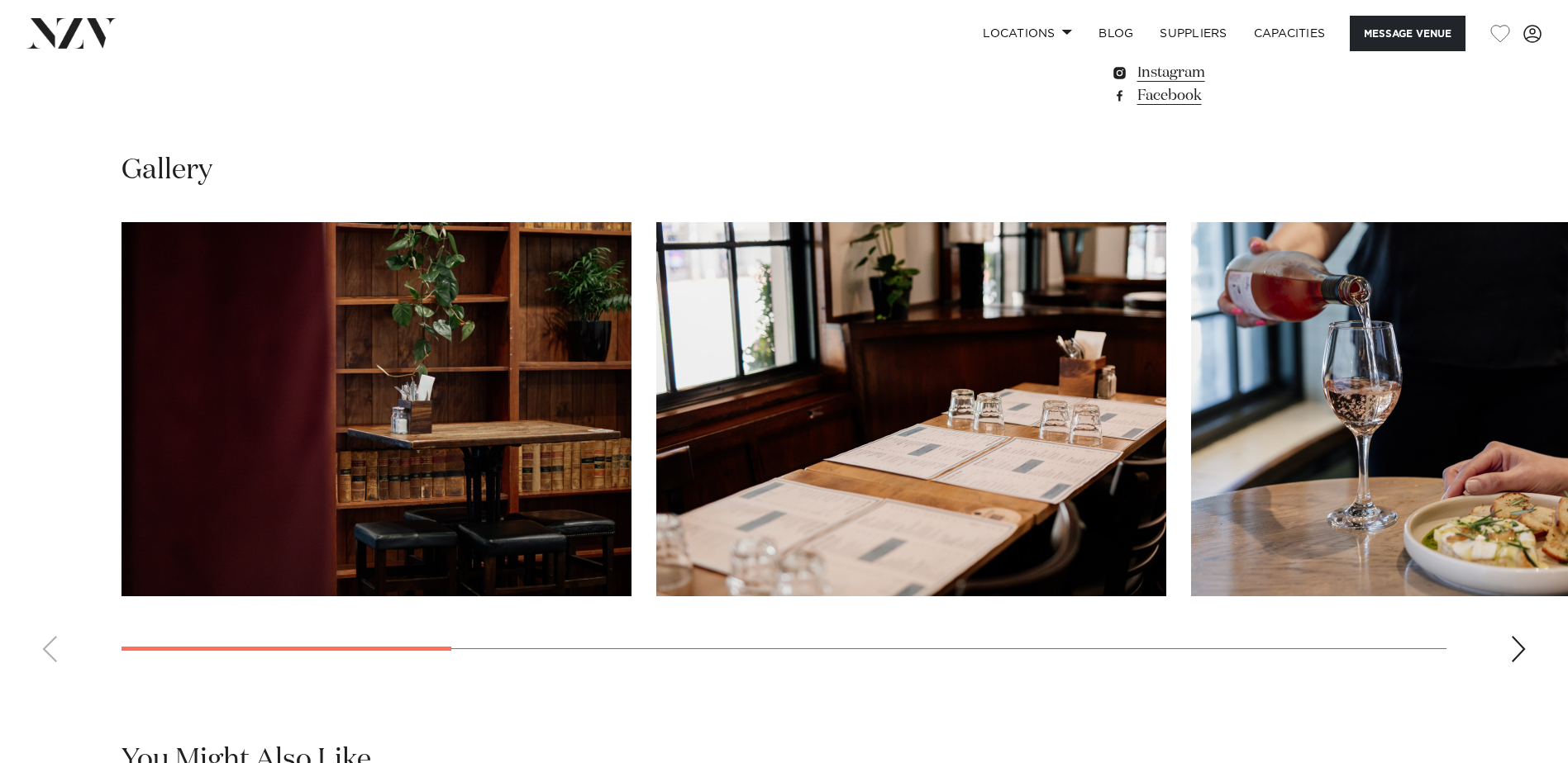
scroll to position [1570, 0]
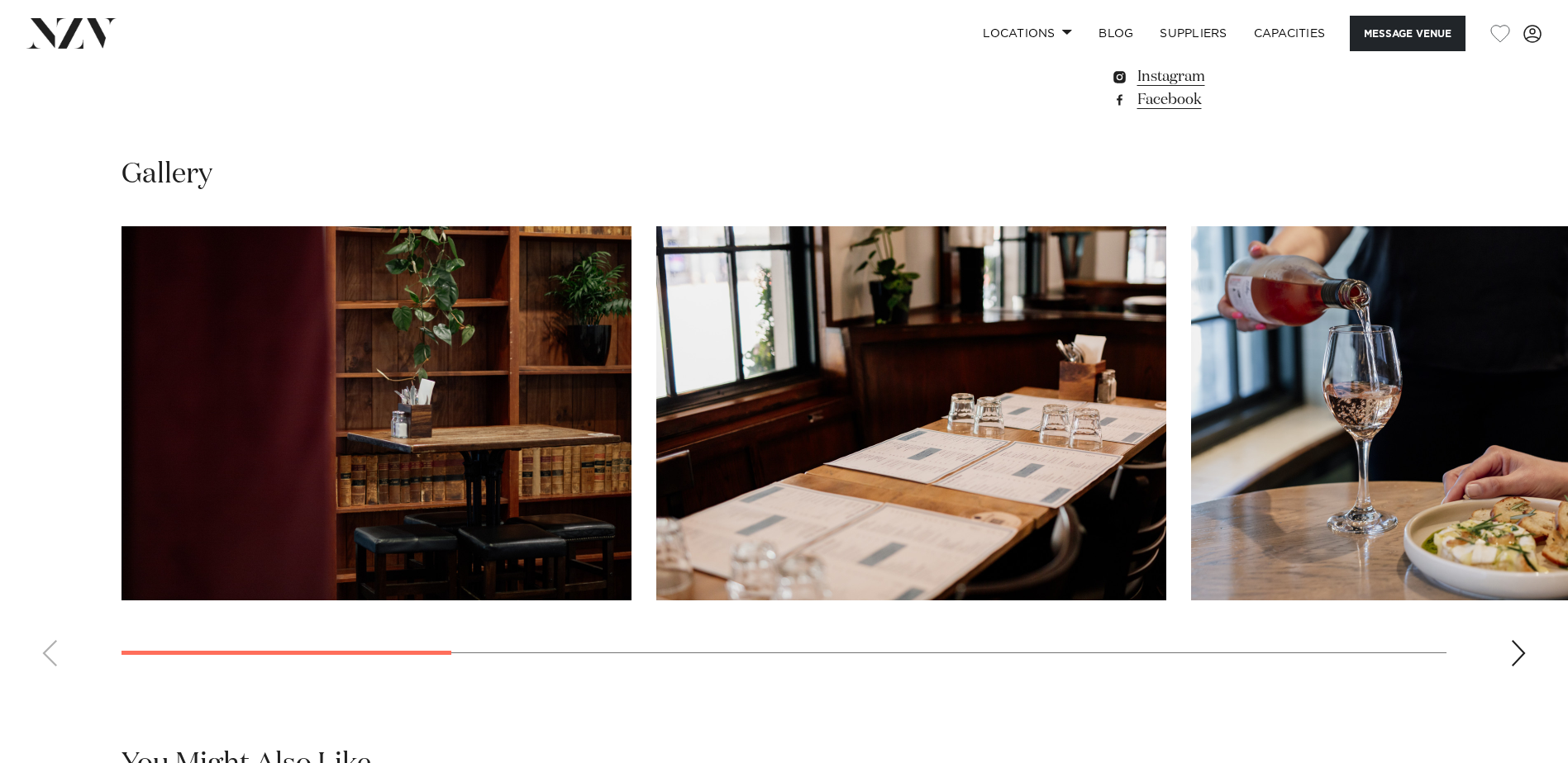
click at [1525, 652] on div "Next slide" at bounding box center [1518, 653] width 17 height 26
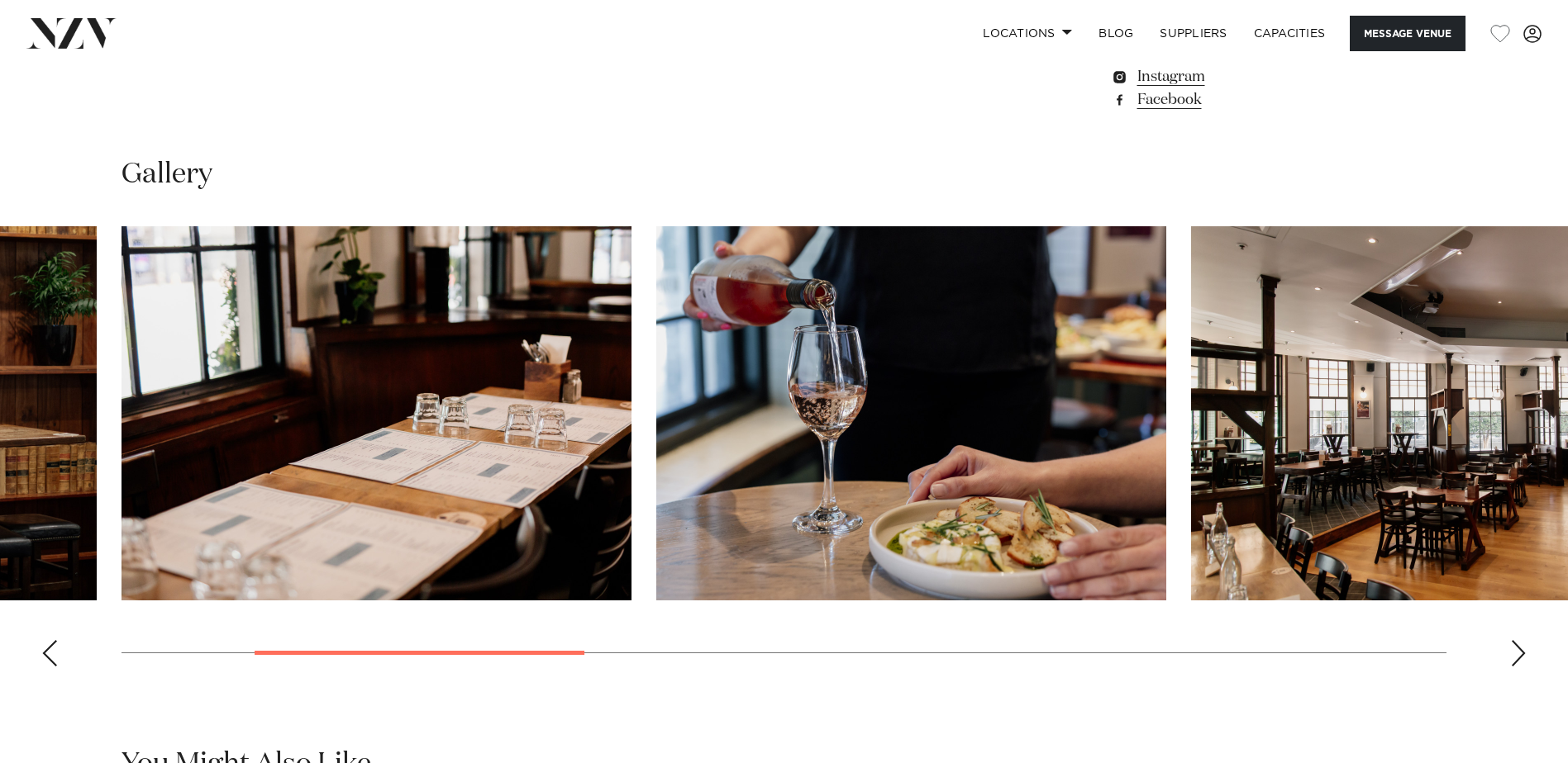
click at [1525, 652] on div "Next slide" at bounding box center [1518, 653] width 17 height 26
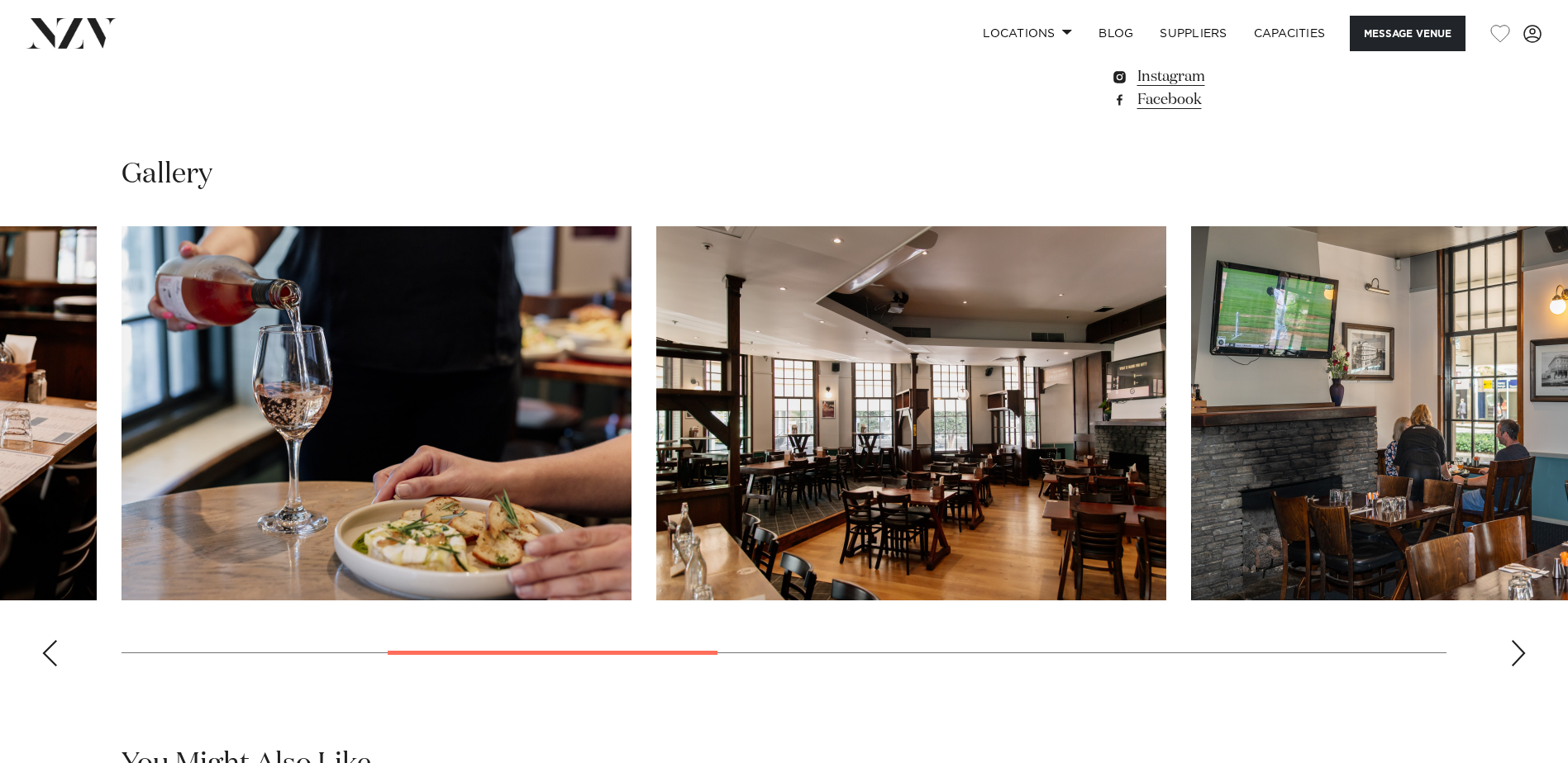
click at [1525, 652] on div "Next slide" at bounding box center [1518, 653] width 17 height 26
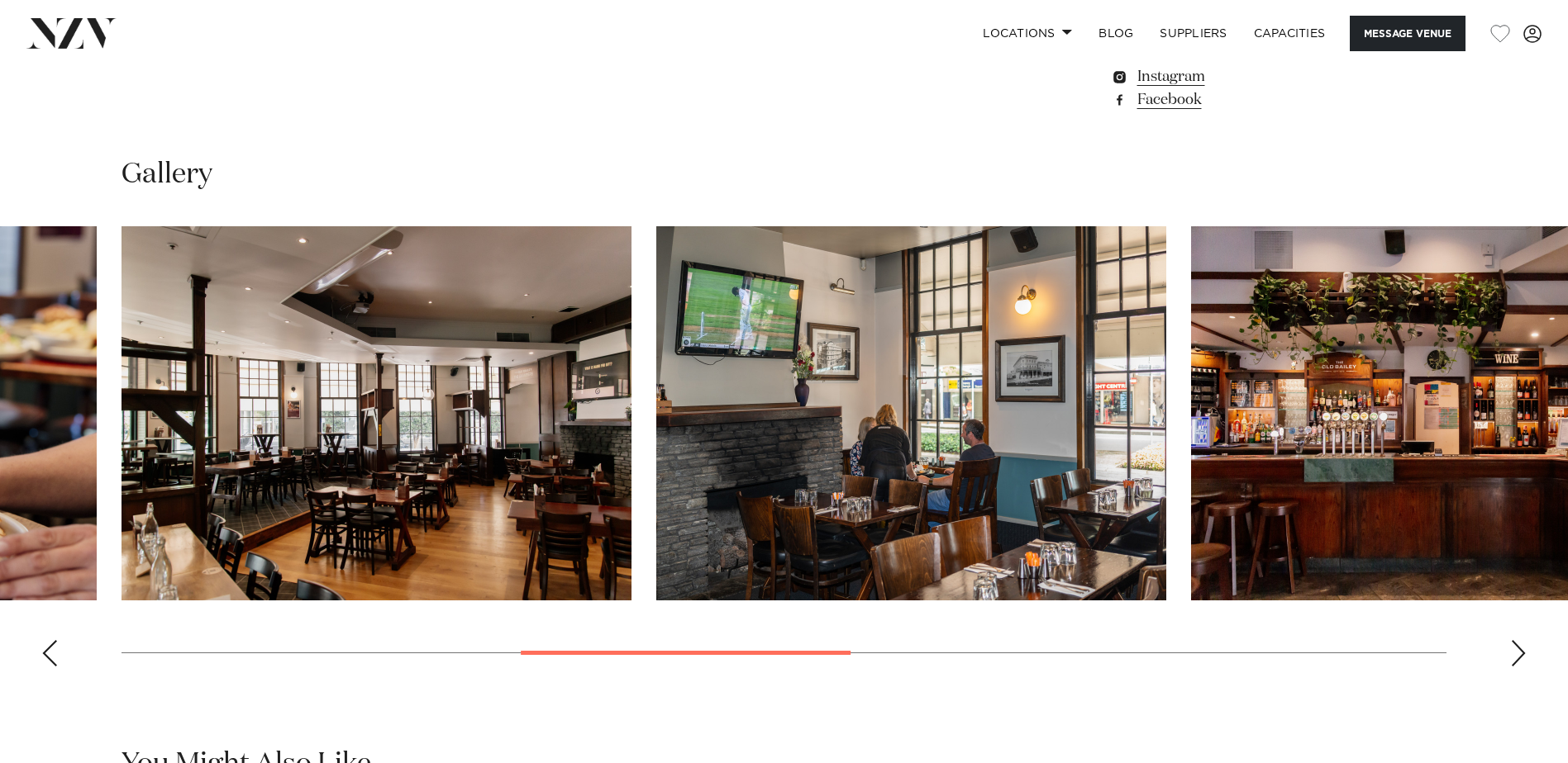
click at [1525, 652] on div "Next slide" at bounding box center [1518, 653] width 17 height 26
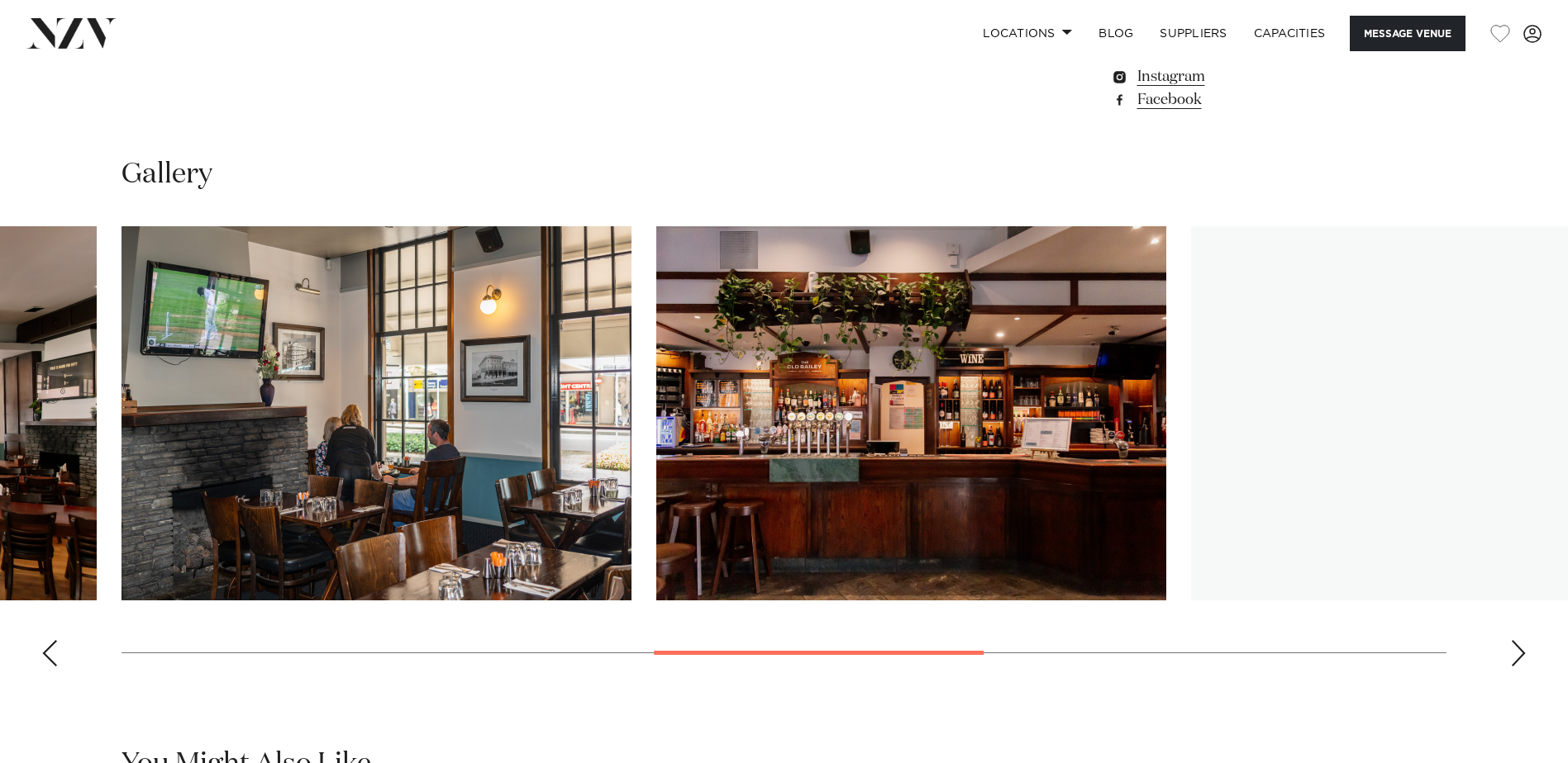
click at [1525, 652] on div "Next slide" at bounding box center [1518, 653] width 17 height 26
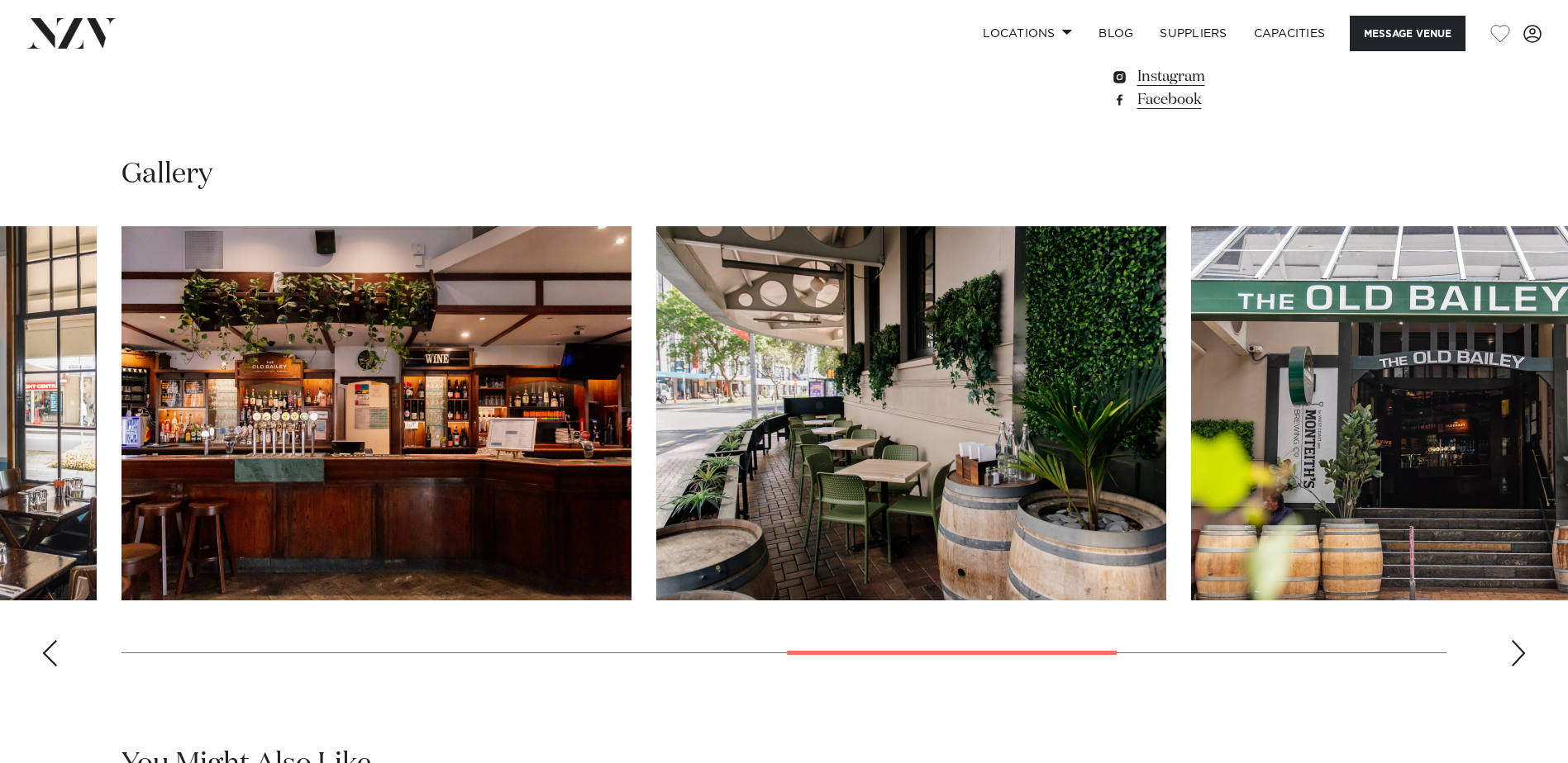
click at [1525, 652] on div "Next slide" at bounding box center [1518, 653] width 17 height 26
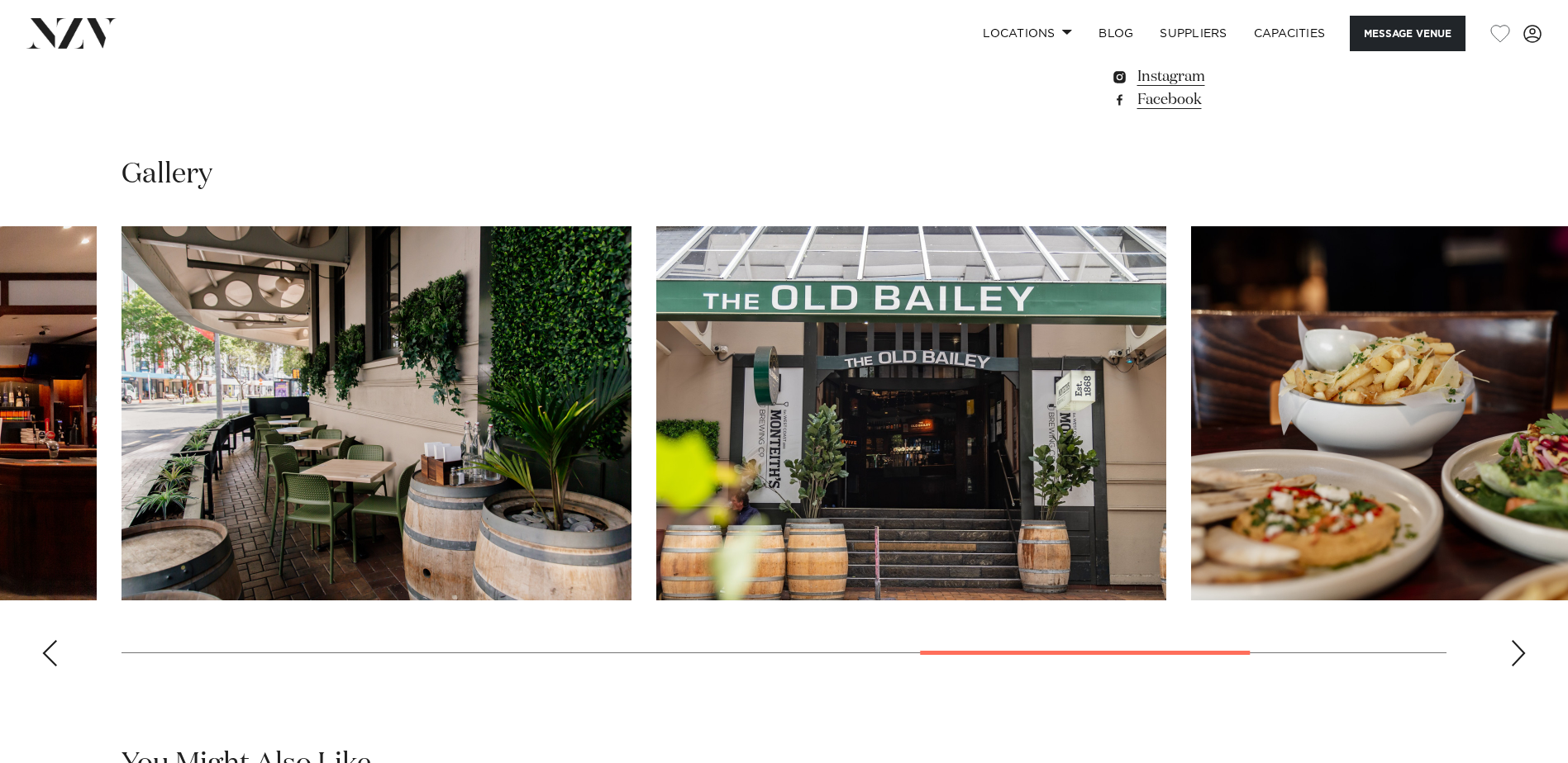
click at [1525, 652] on div "Next slide" at bounding box center [1518, 653] width 17 height 26
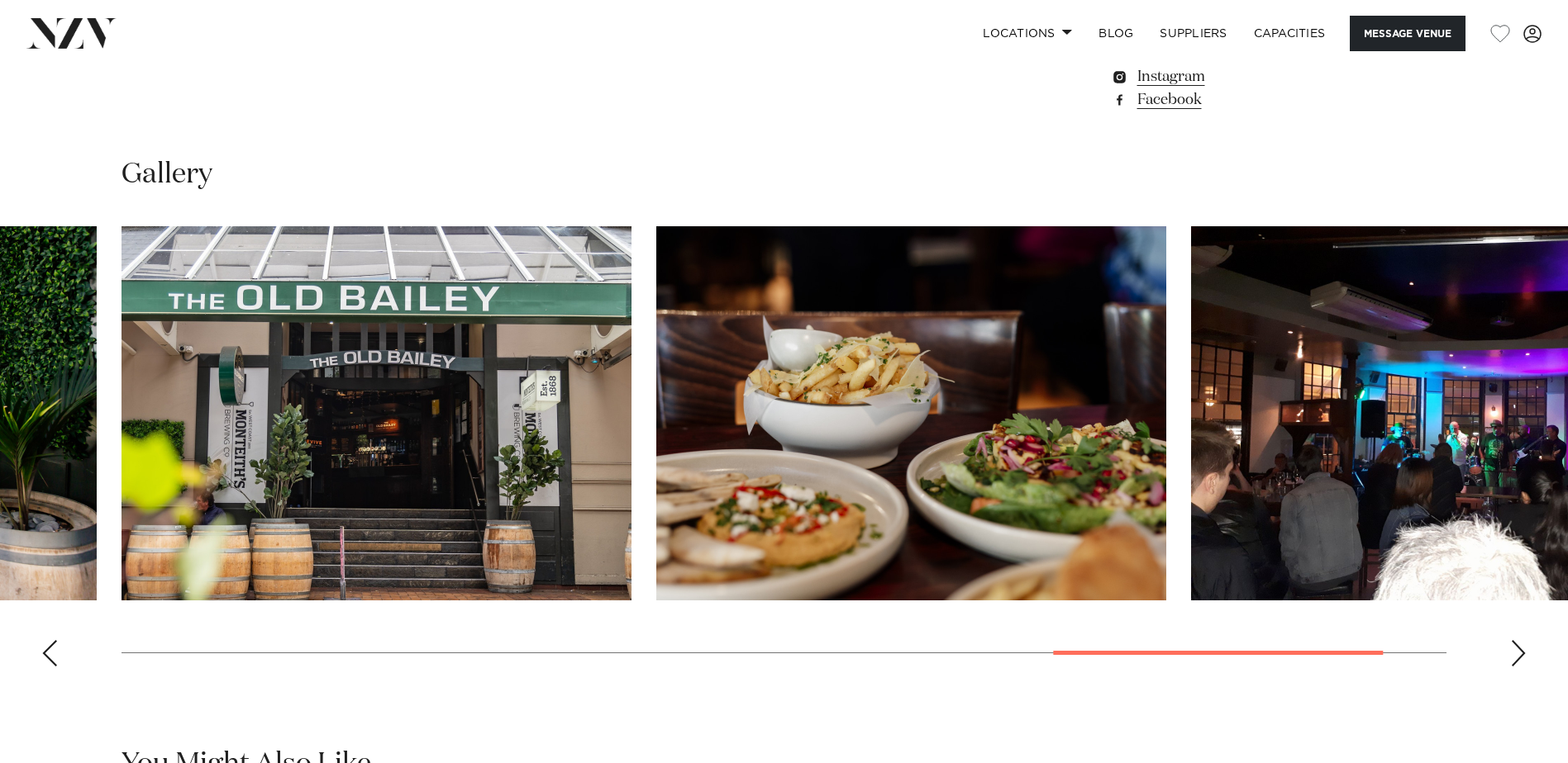
click at [1525, 652] on div "Next slide" at bounding box center [1518, 653] width 17 height 26
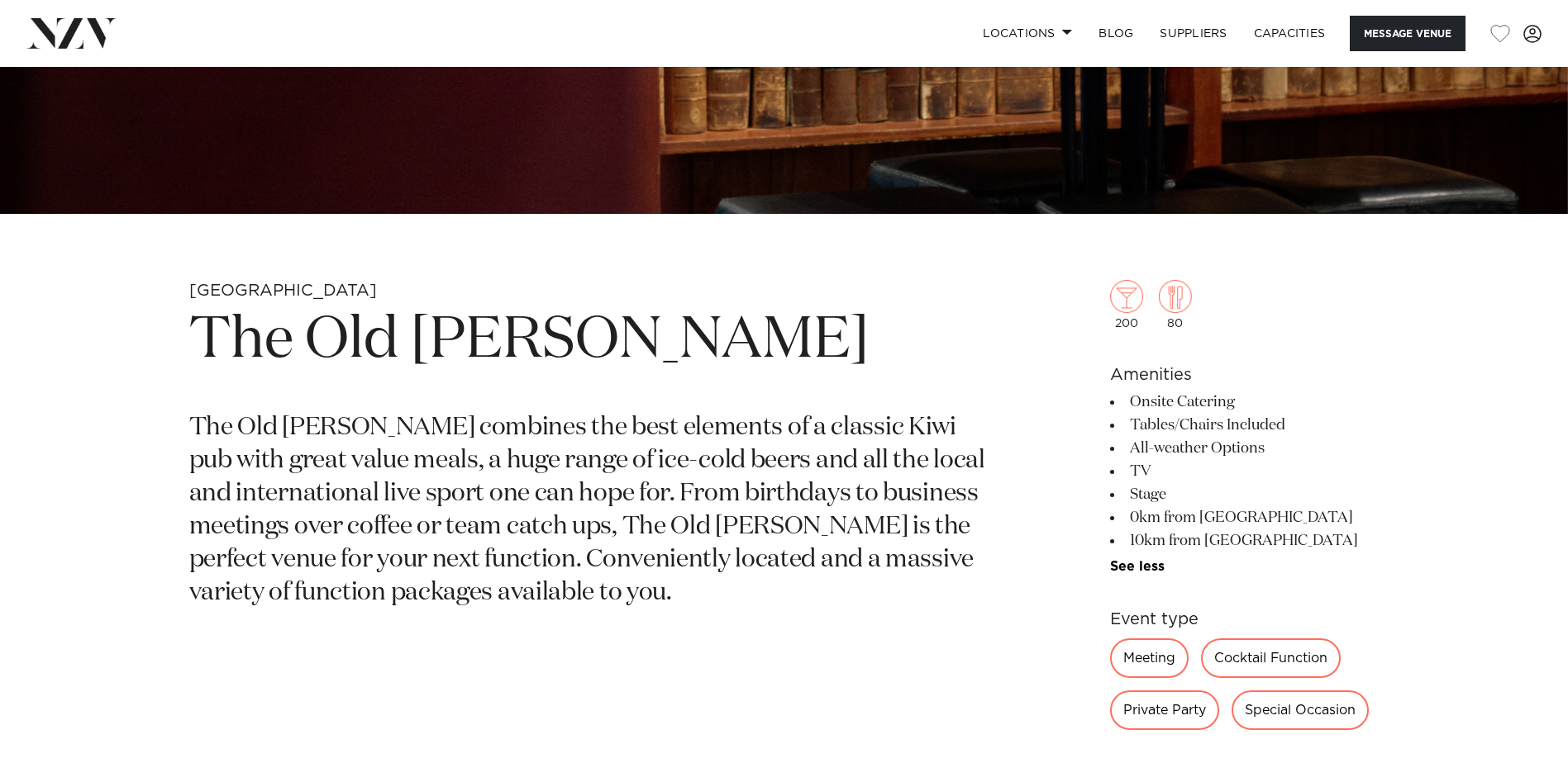
scroll to position [579, 0]
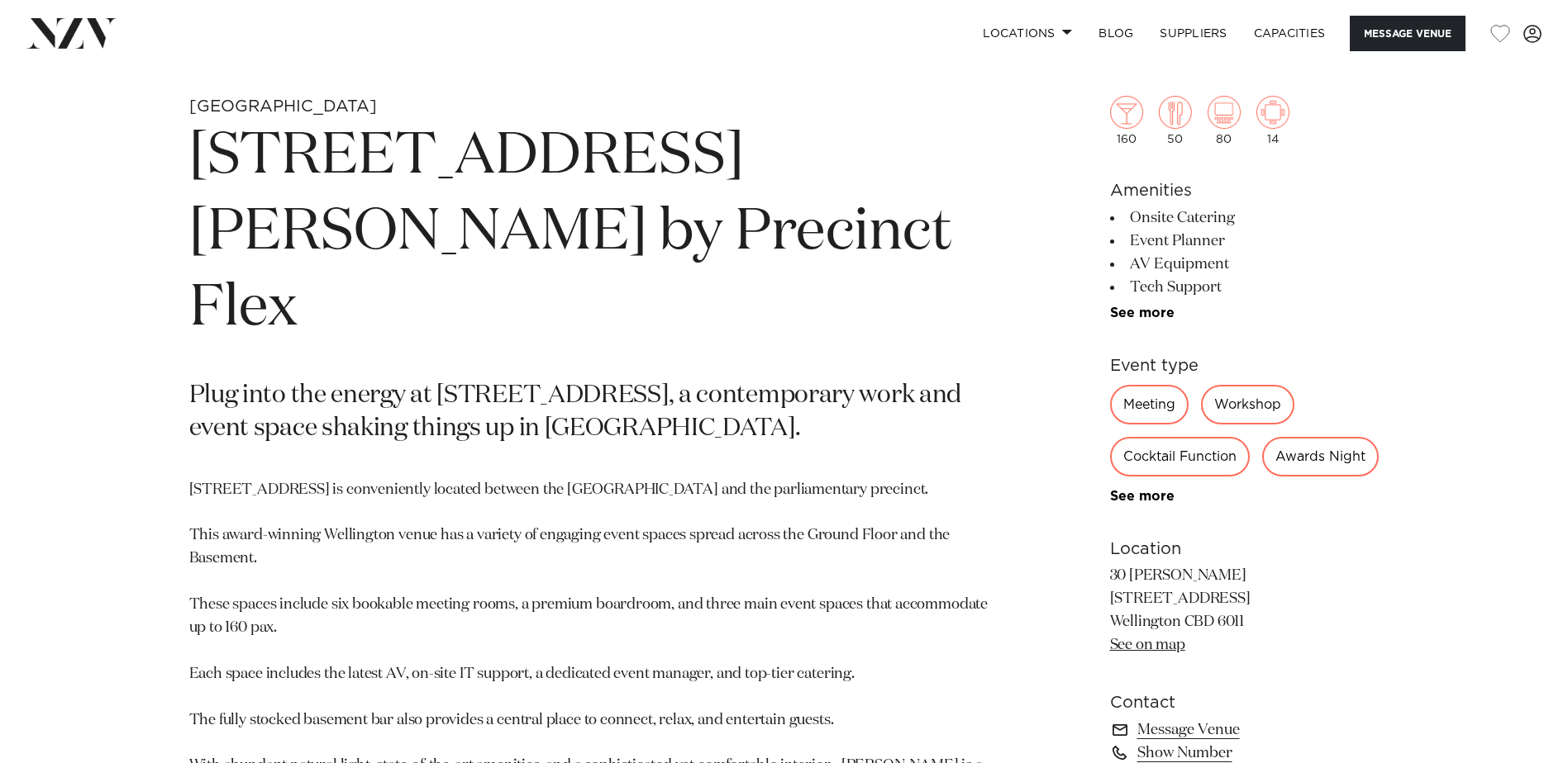
scroll to position [744, 0]
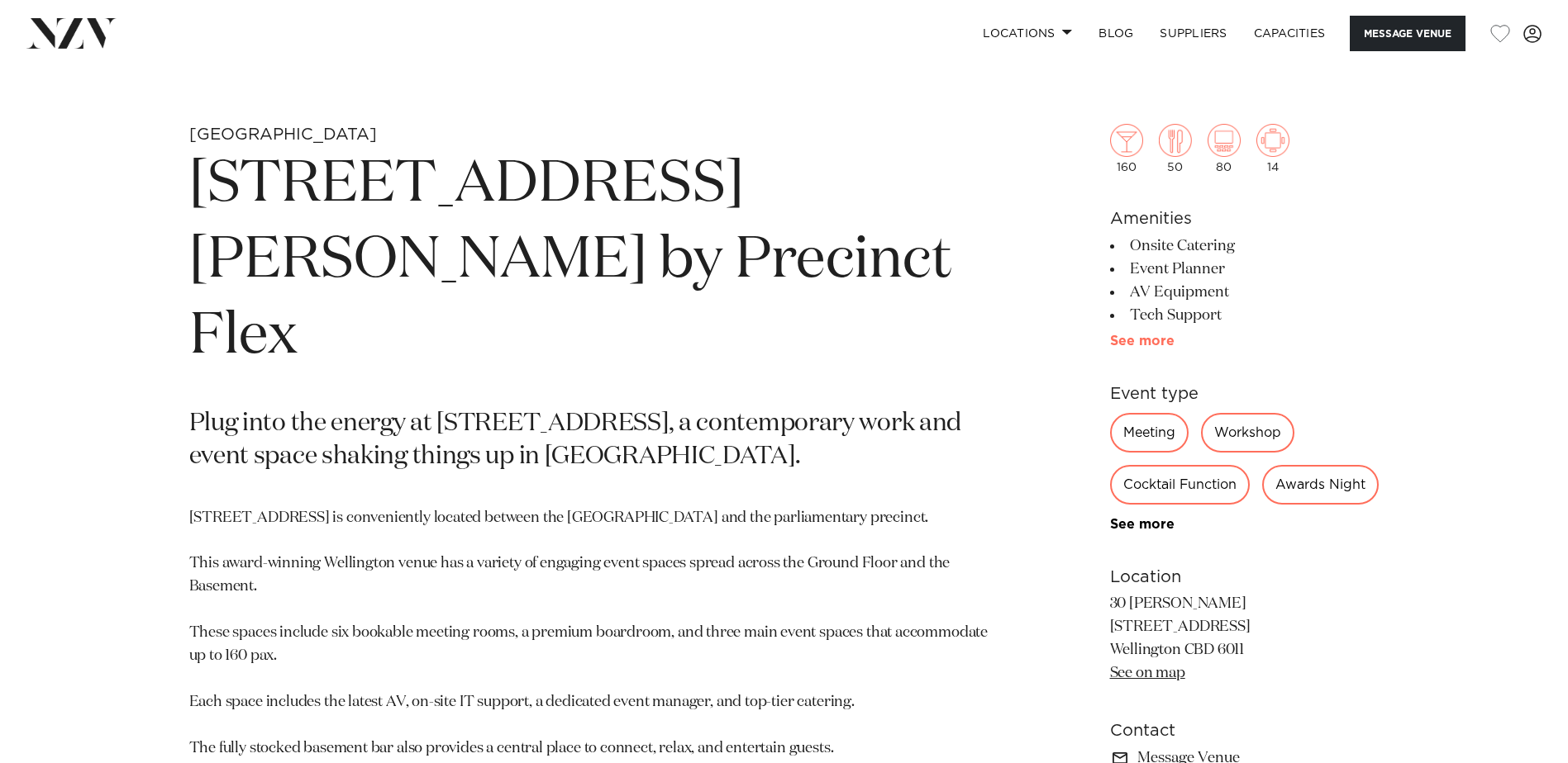
click at [1136, 341] on link "See more" at bounding box center [1174, 341] width 129 height 13
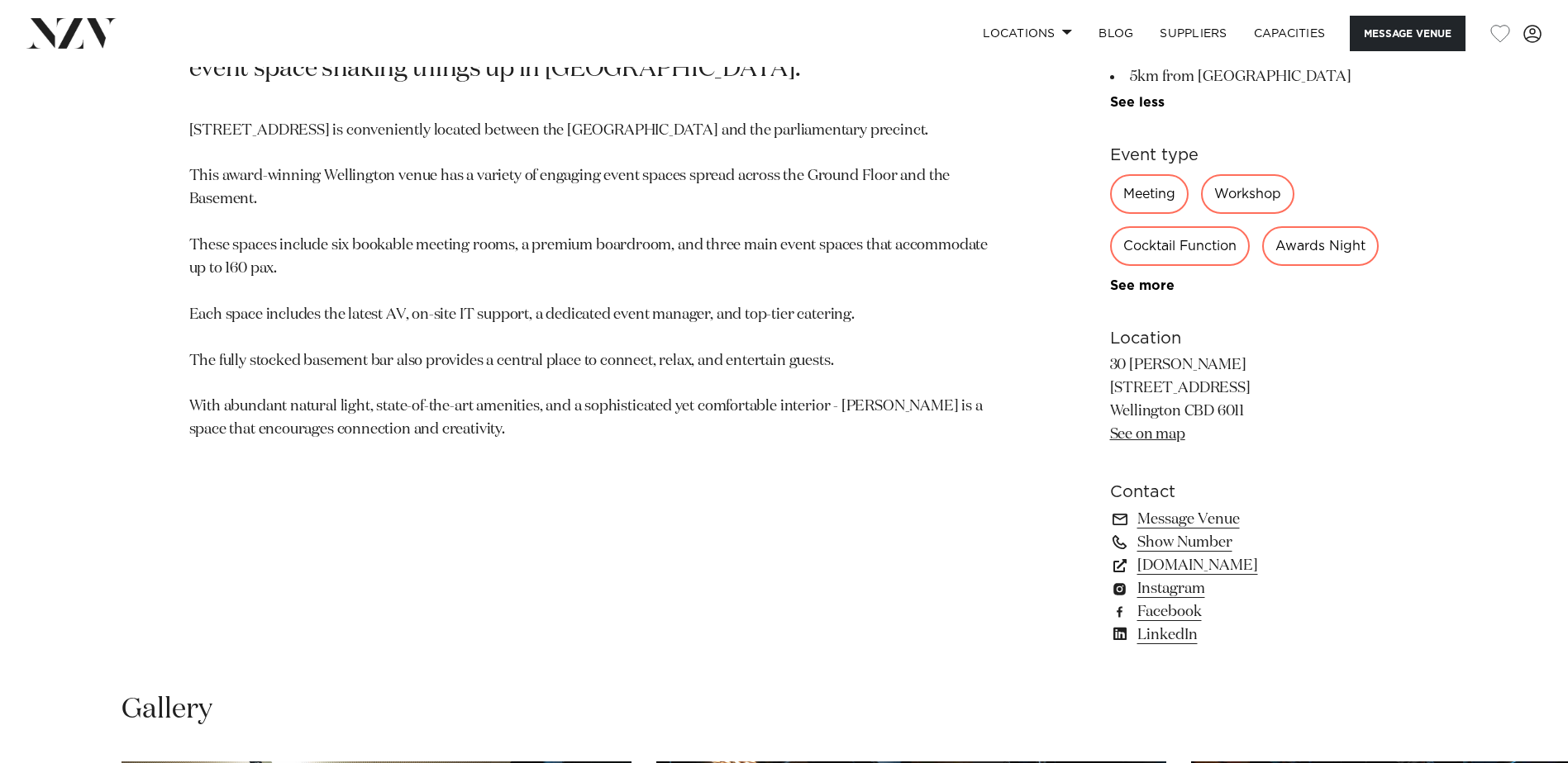
scroll to position [1156, 0]
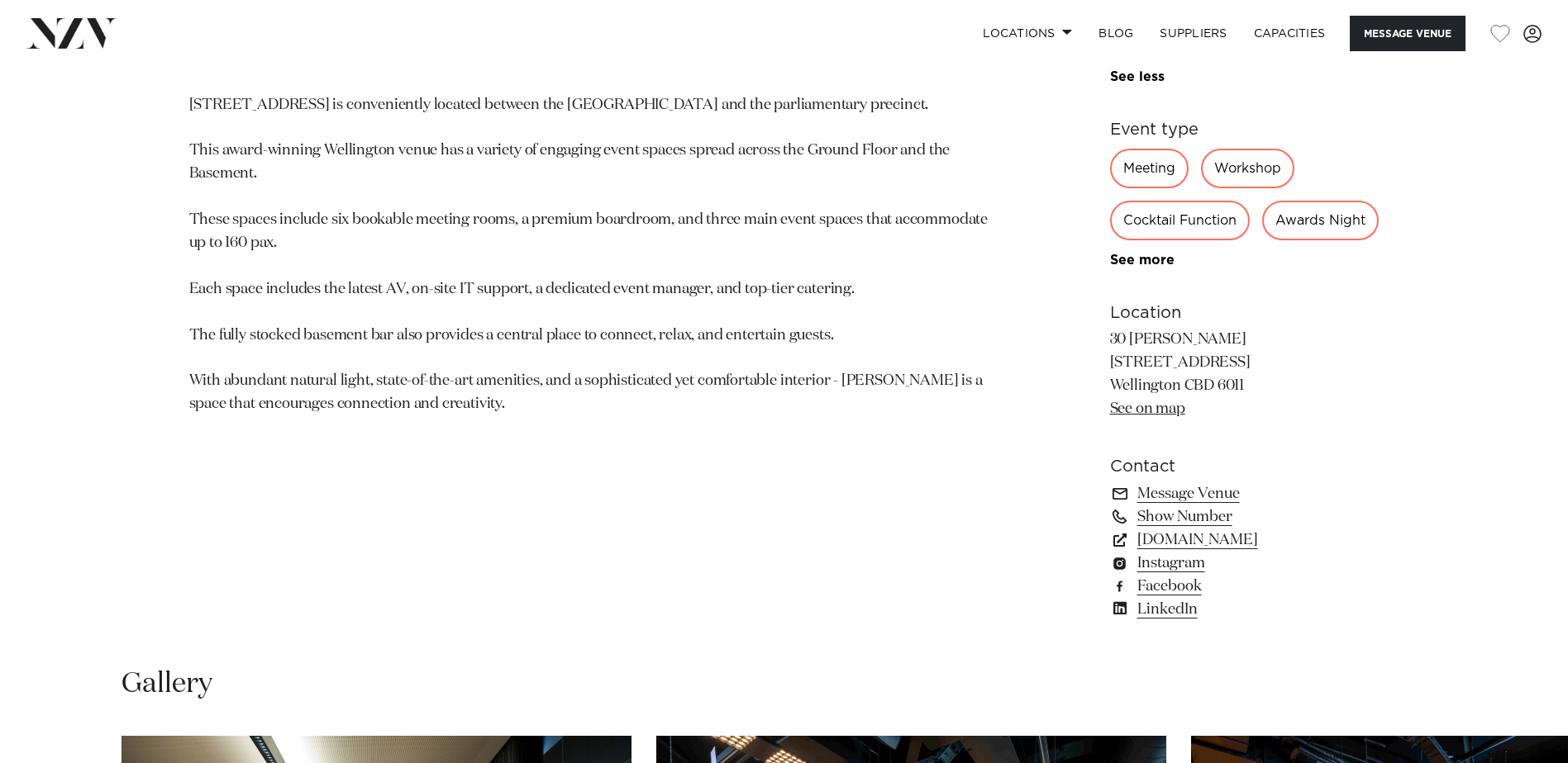
drag, startPoint x: 1115, startPoint y: 392, endPoint x: 1228, endPoint y: 390, distance: 113.0
click at [1228, 390] on p "30 [PERSON_NAME] [STREET_ADDRESS] Wellington CBD 6011 See on map" at bounding box center [1244, 375] width 269 height 93
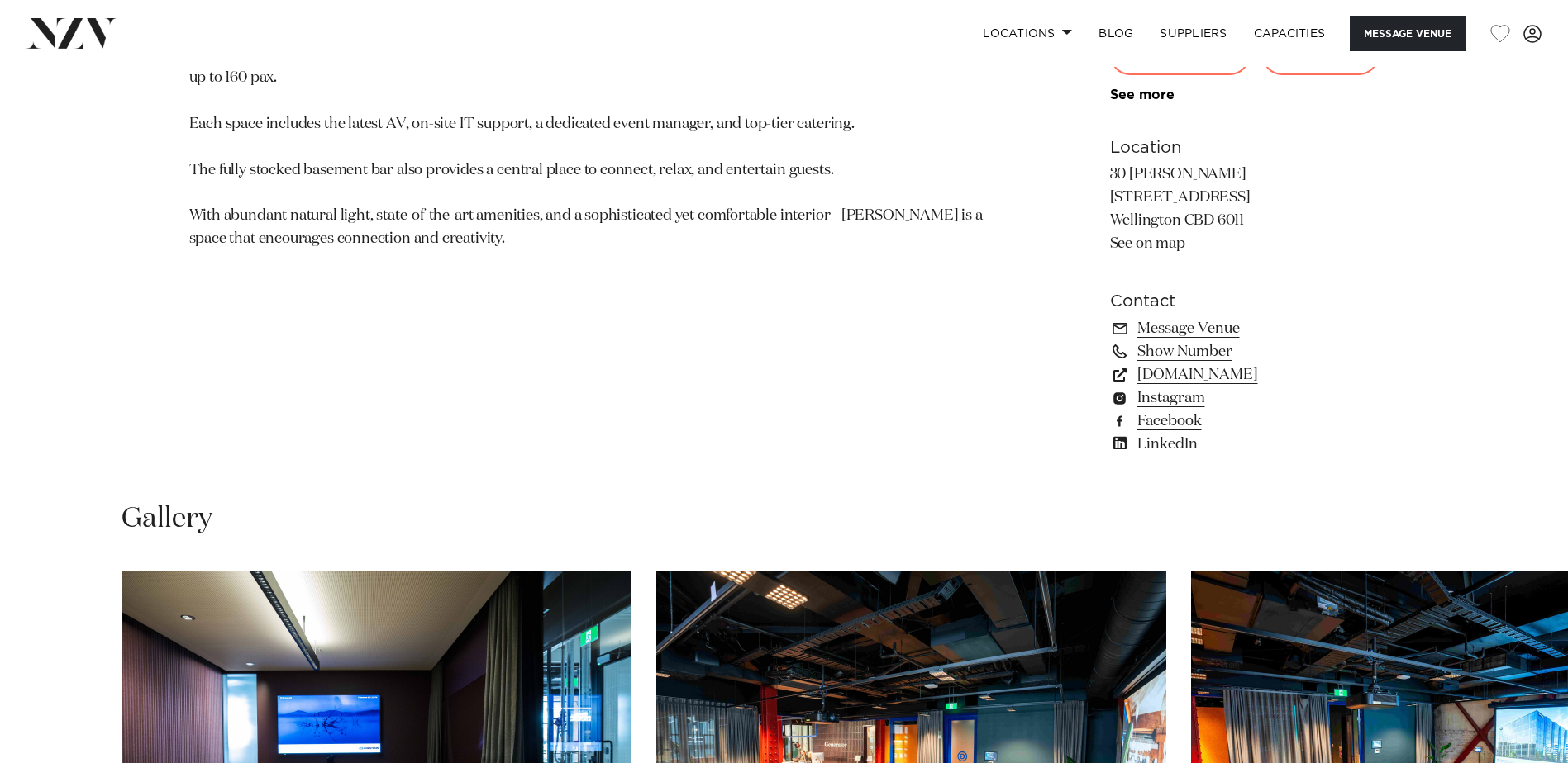
scroll to position [1652, 0]
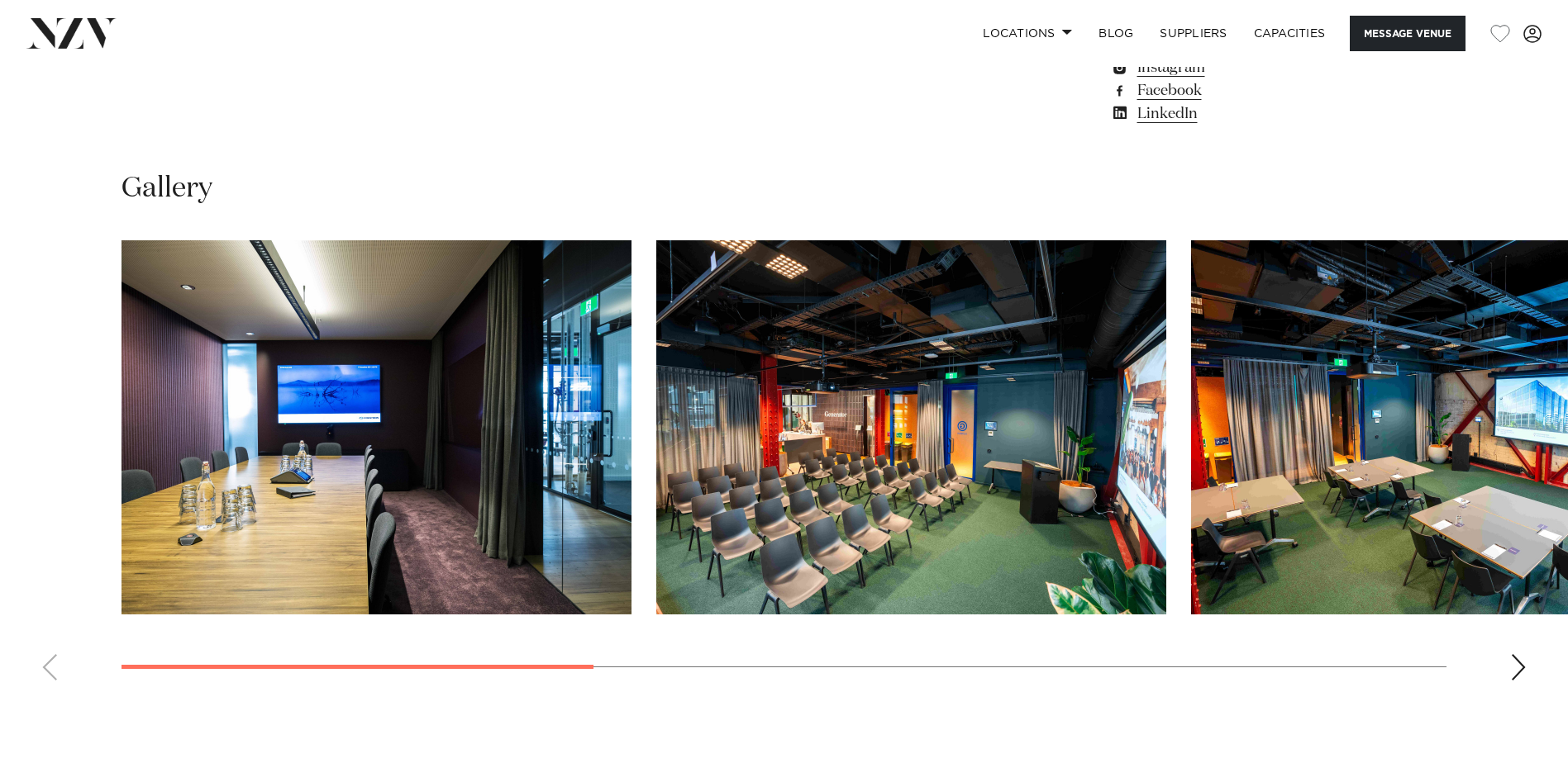
click at [1514, 681] on div "Next slide" at bounding box center [1518, 668] width 17 height 26
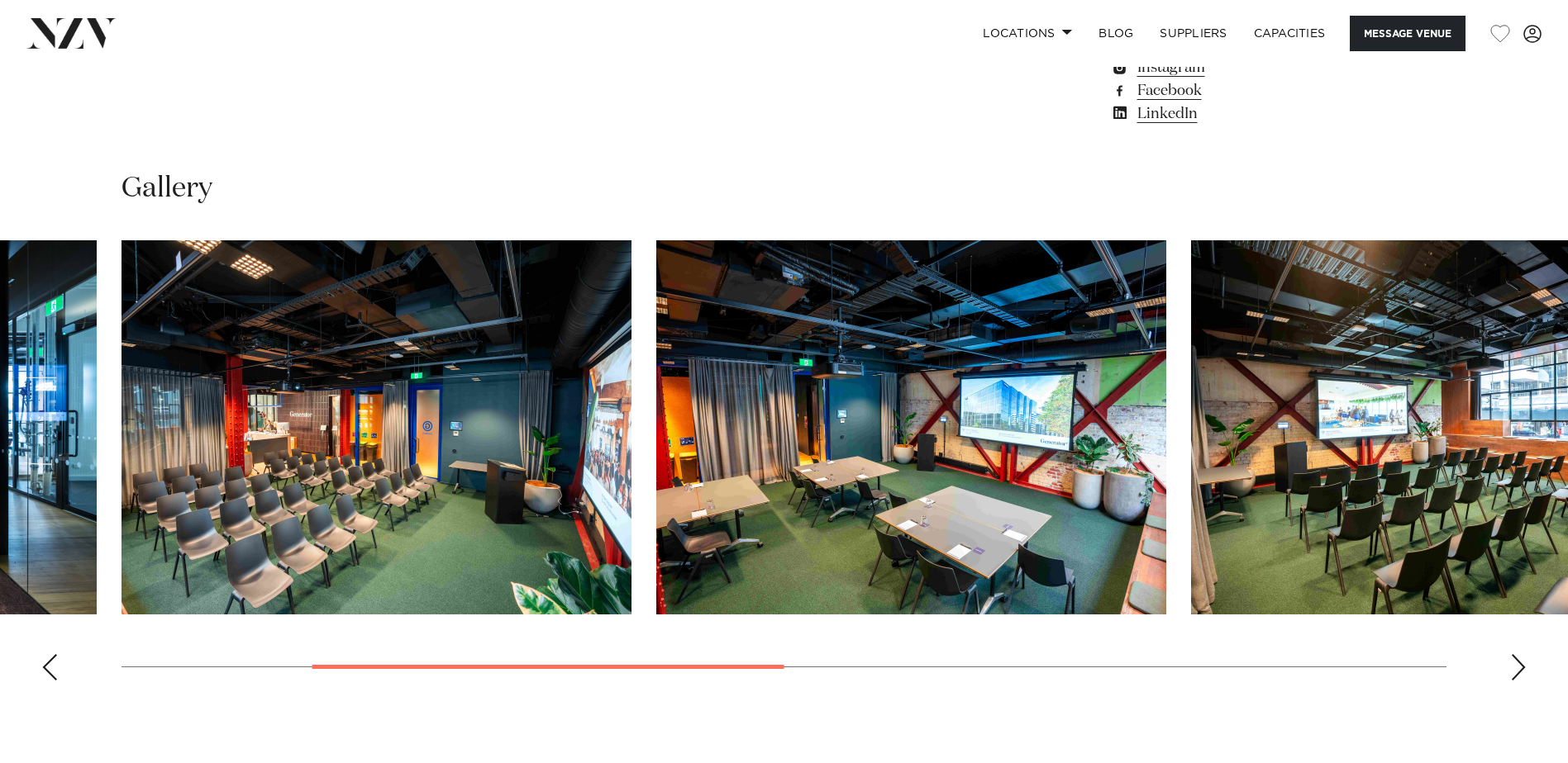
click at [1514, 681] on div "Next slide" at bounding box center [1518, 668] width 17 height 26
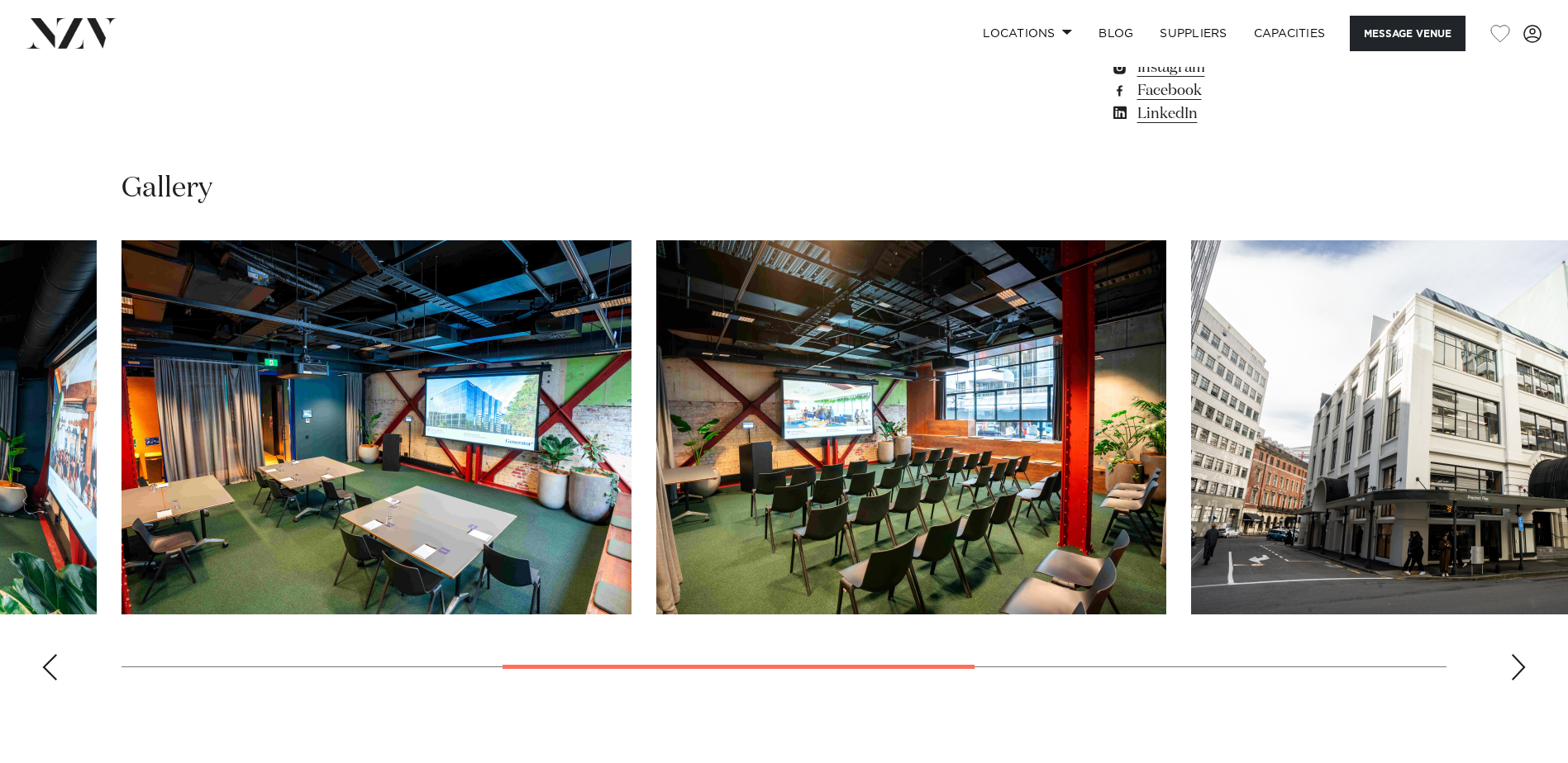
click at [1514, 681] on div "Next slide" at bounding box center [1518, 668] width 17 height 26
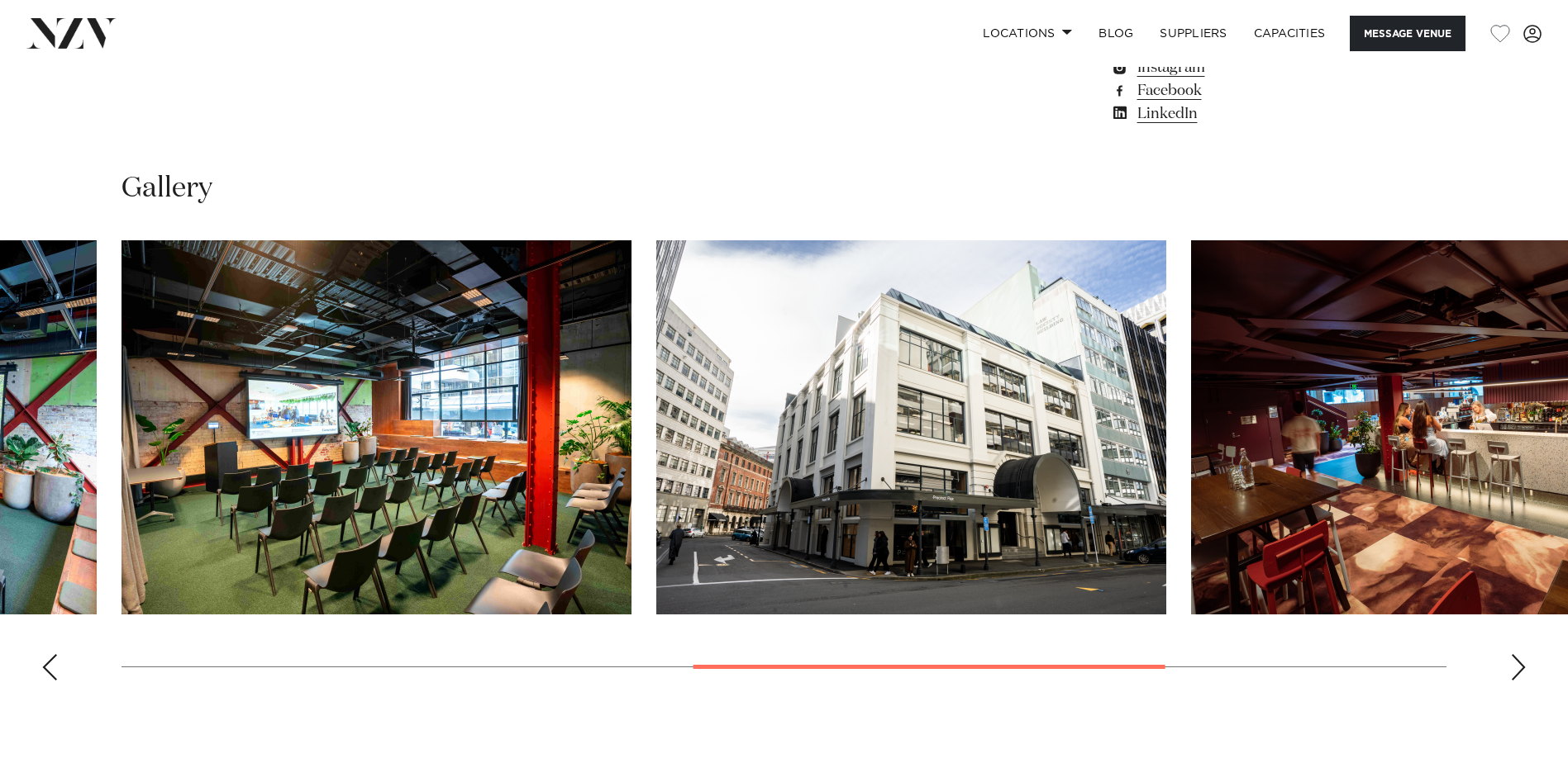
click at [1514, 681] on div "Next slide" at bounding box center [1518, 668] width 17 height 26
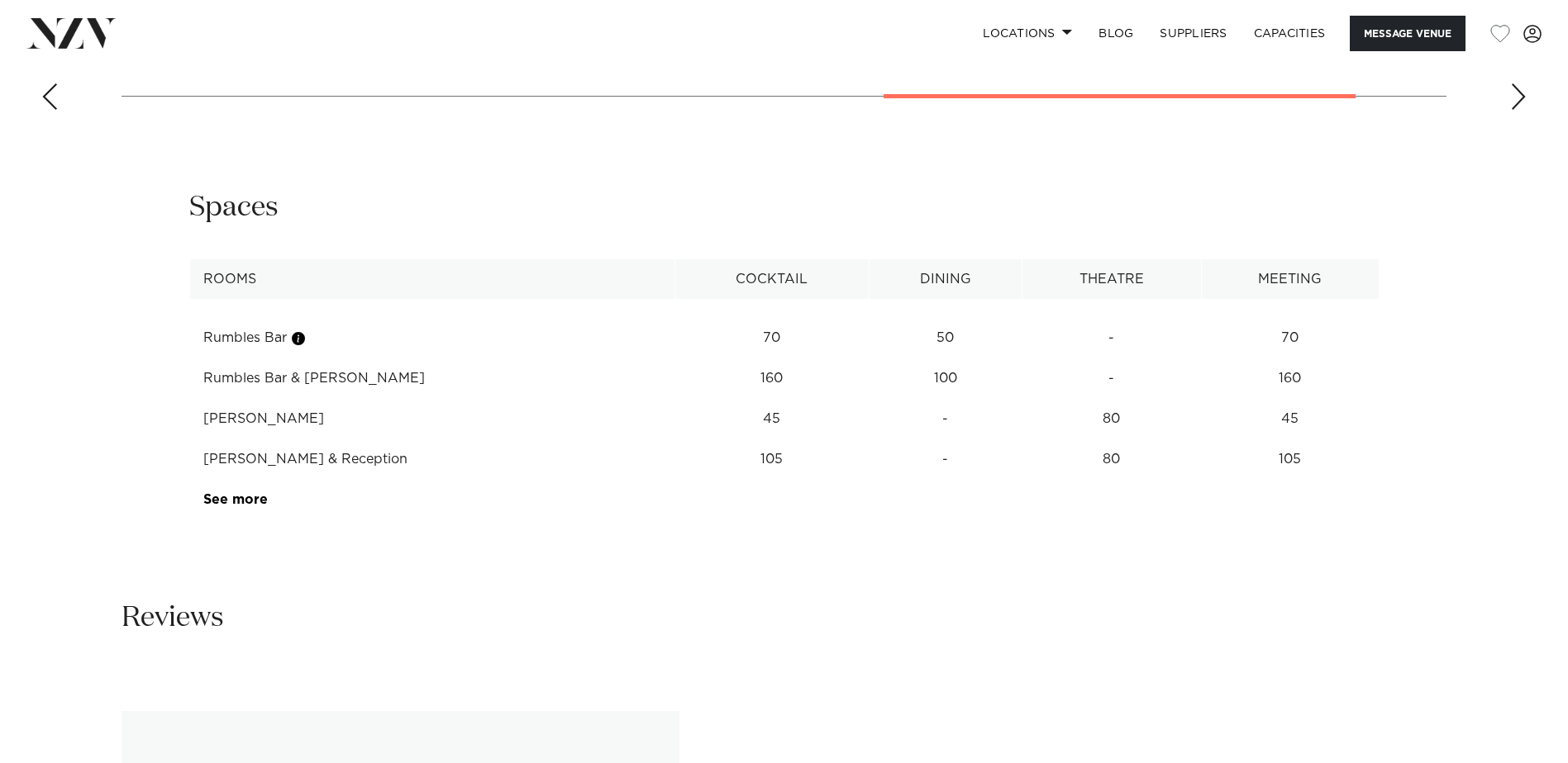
scroll to position [2230, 0]
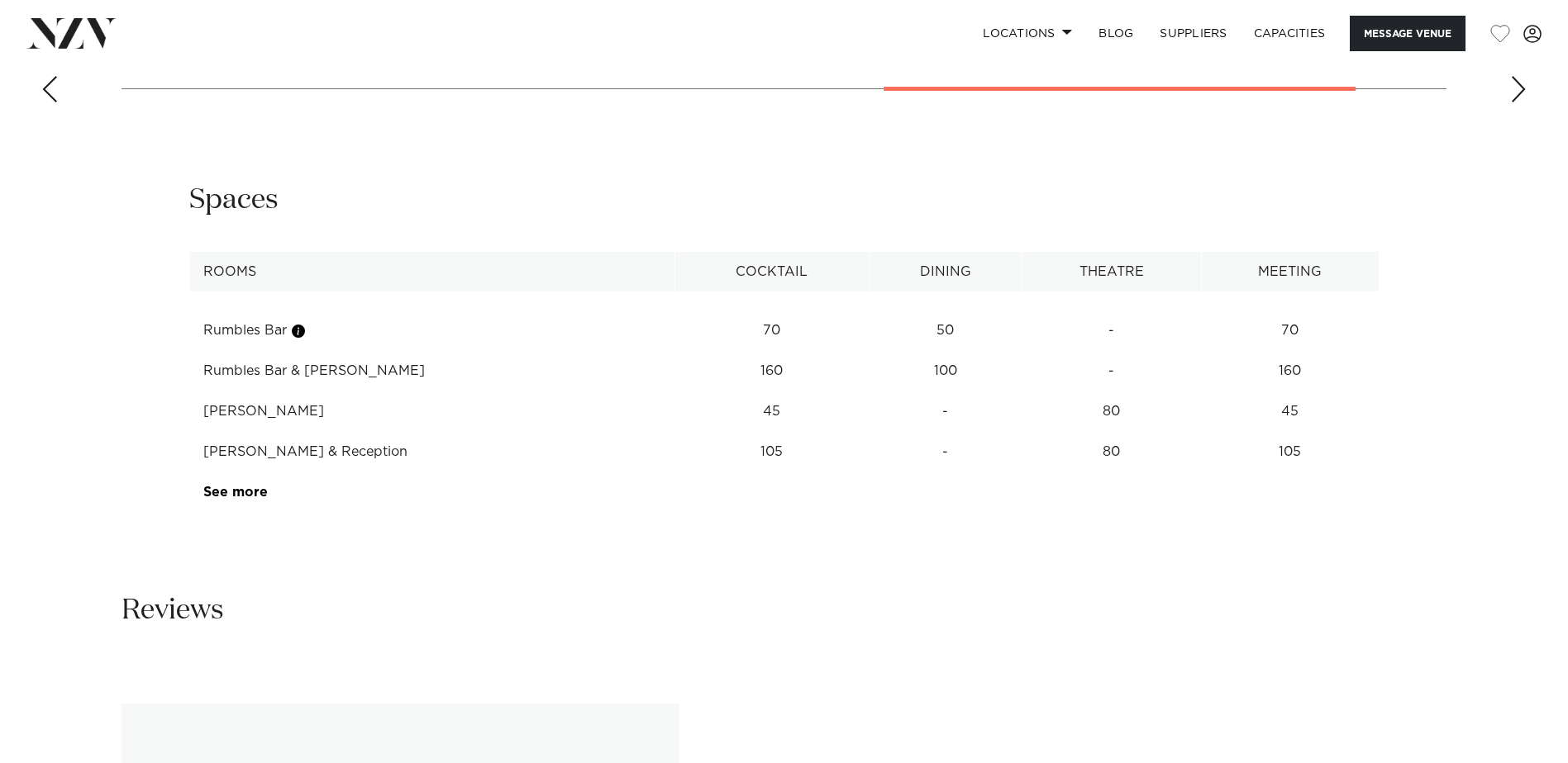
click at [253, 499] on link "See more" at bounding box center [268, 492] width 129 height 13
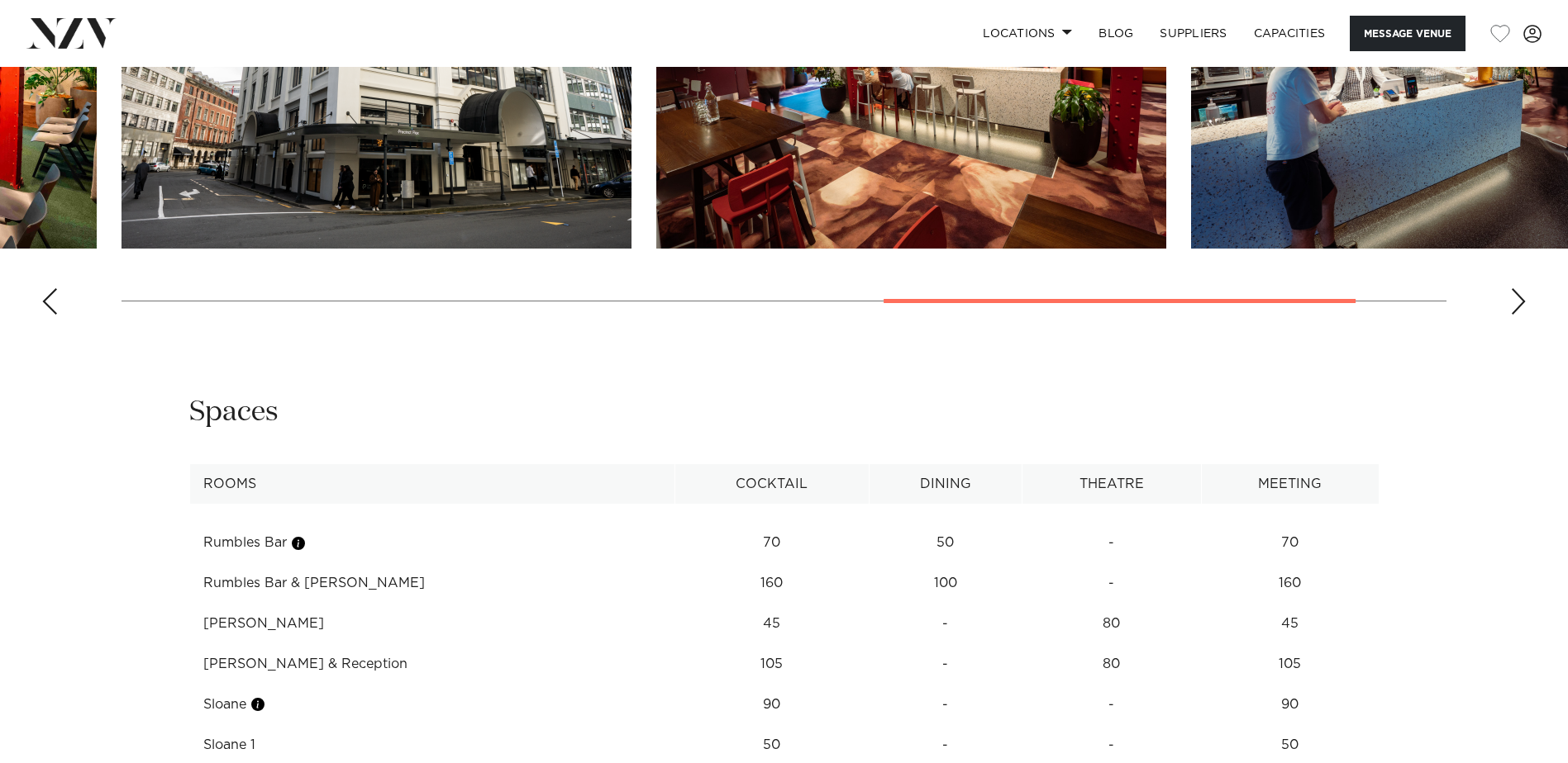
scroll to position [1817, 0]
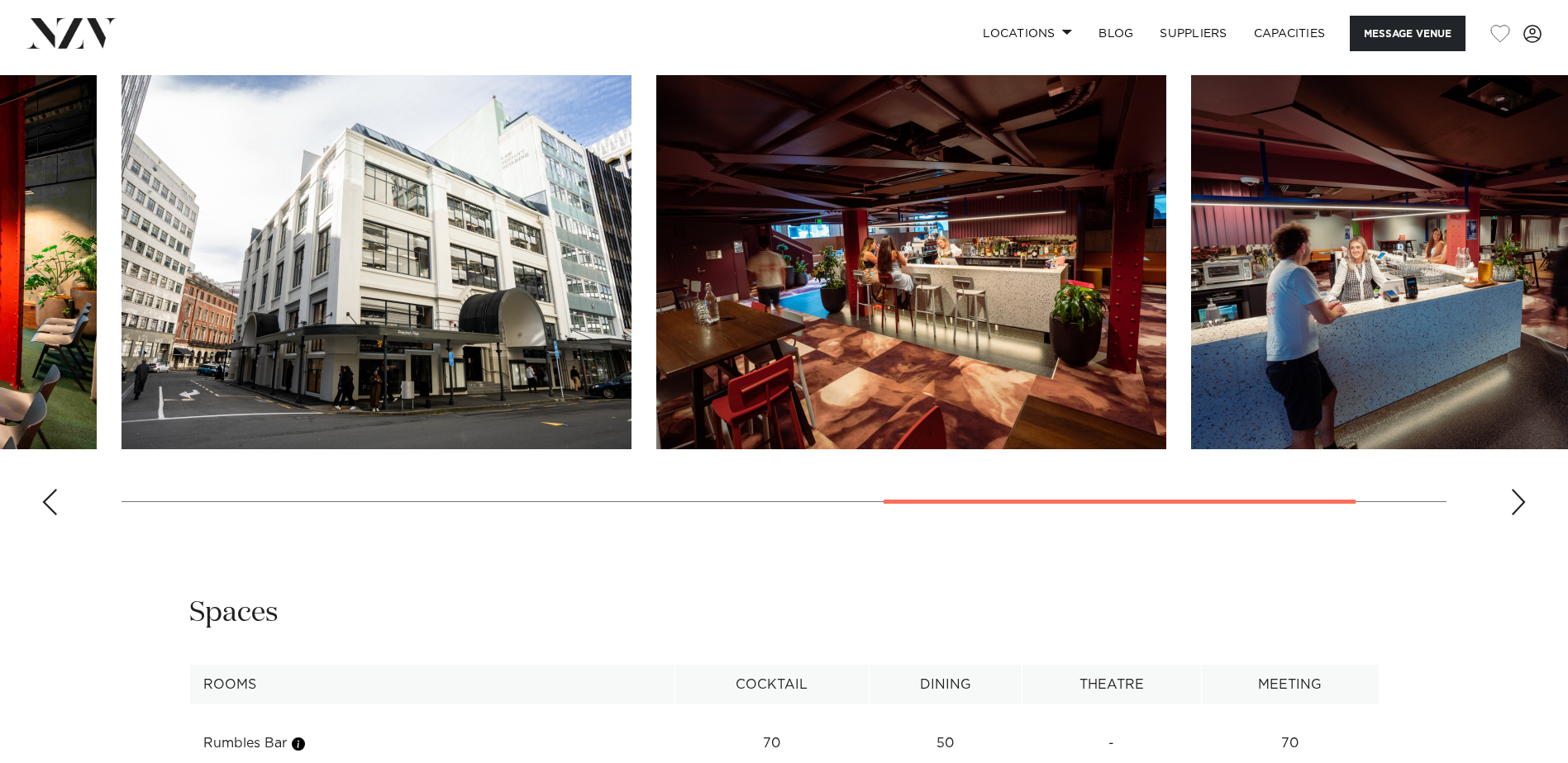
click at [1519, 516] on div "Next slide" at bounding box center [1518, 503] width 17 height 26
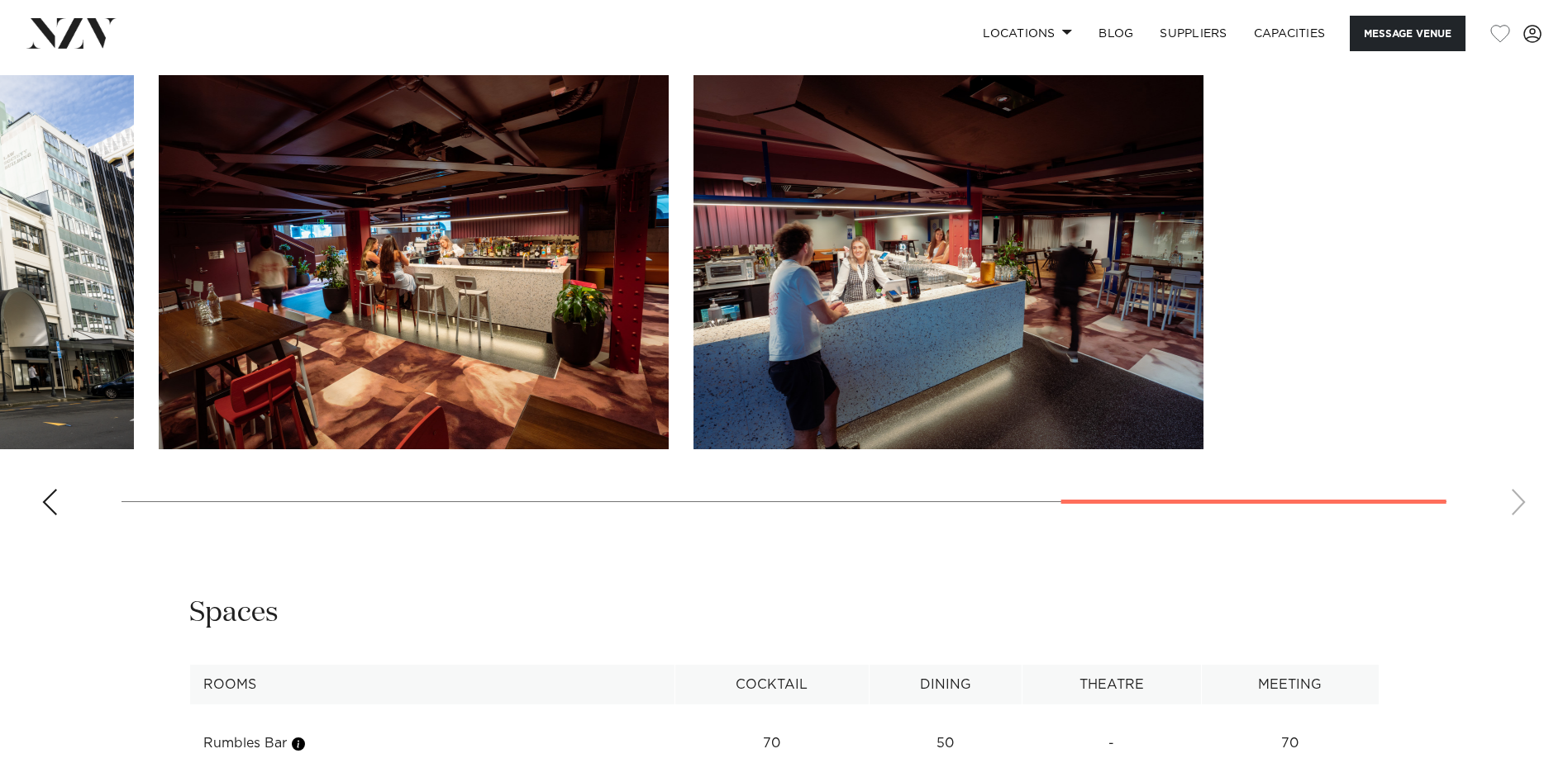
click at [599, 529] on swiper-container at bounding box center [784, 302] width 1568 height 454
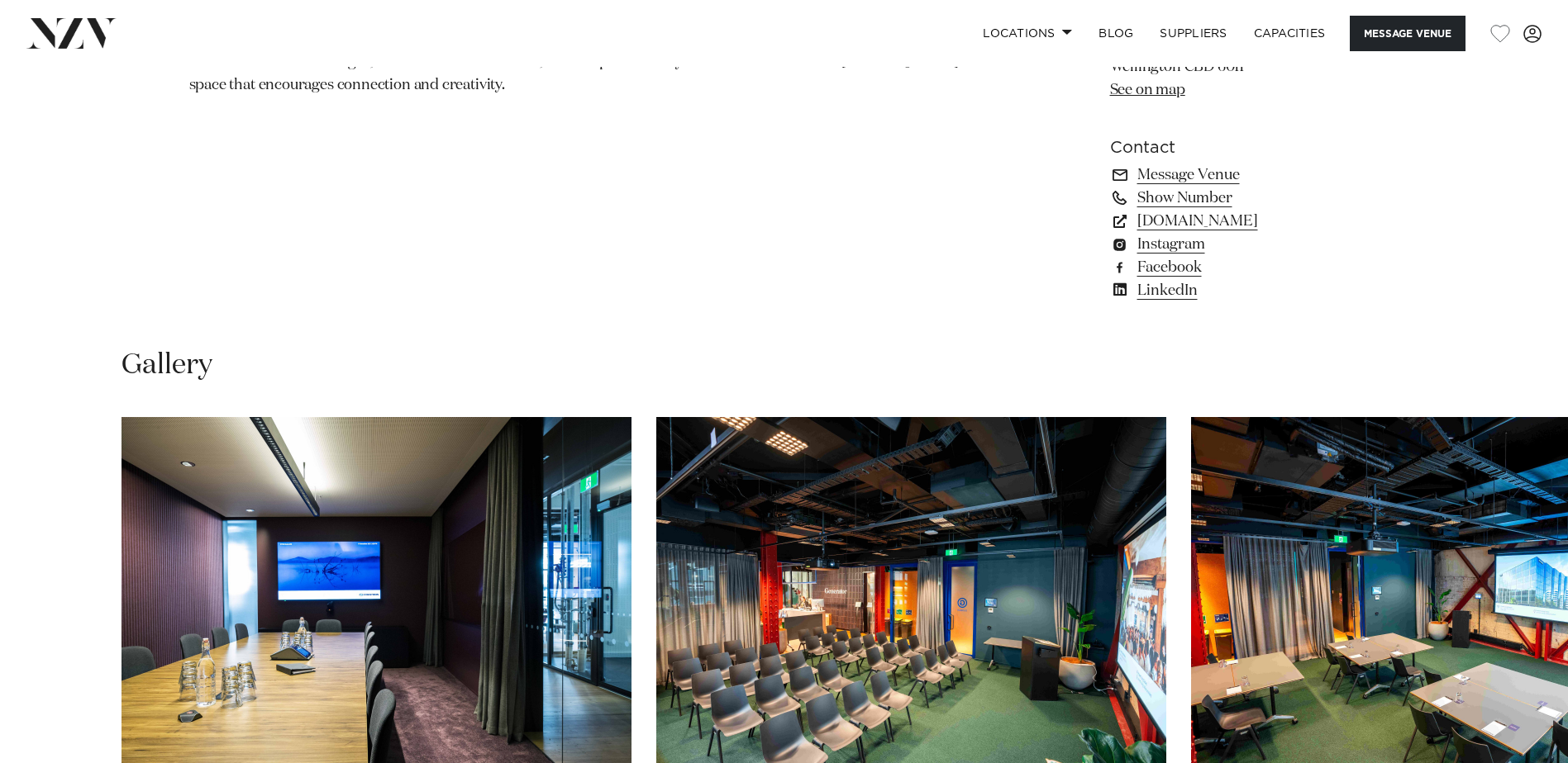
scroll to position [1239, 0]
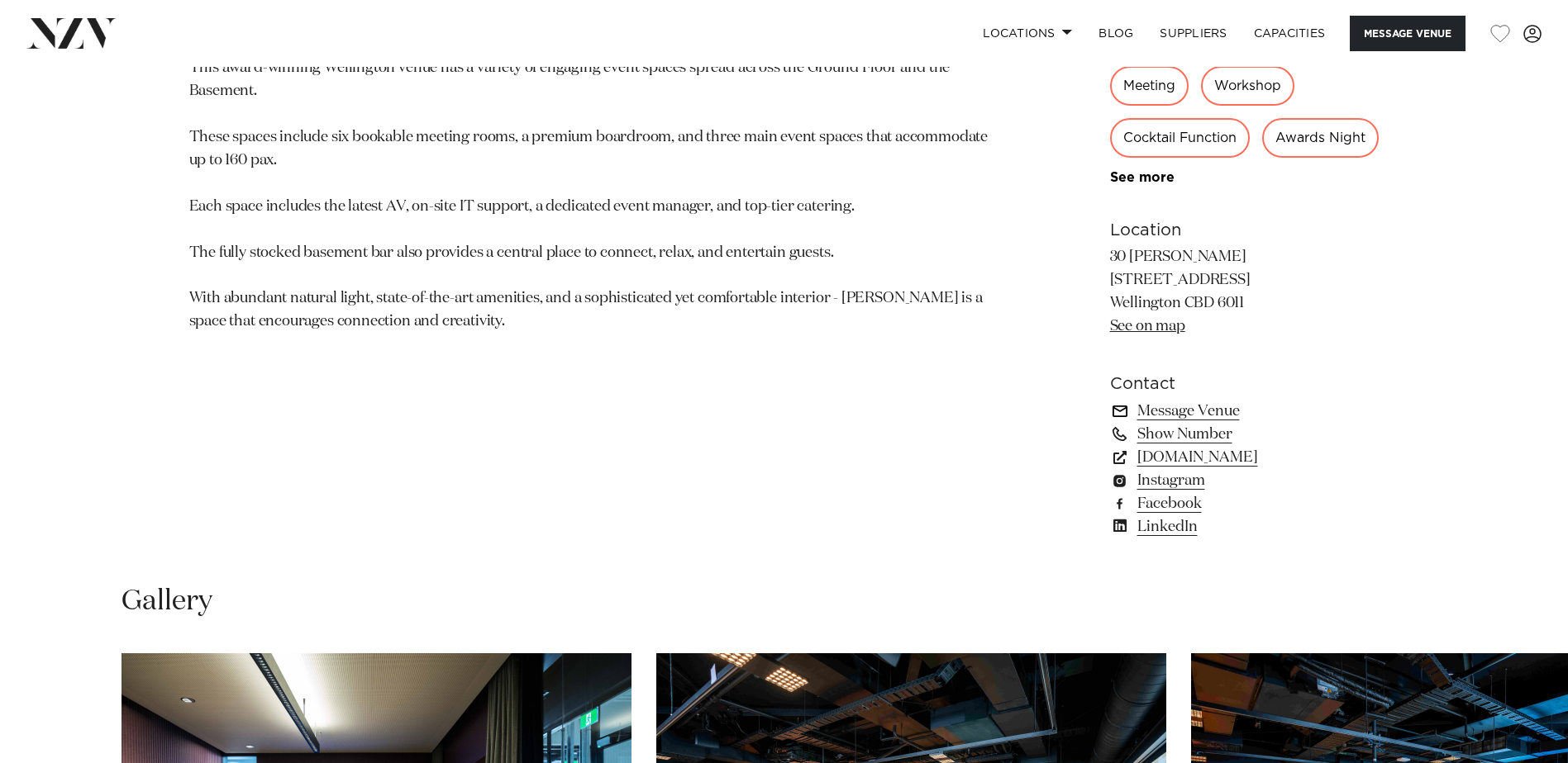
click at [1165, 423] on link "Message Venue" at bounding box center [1244, 411] width 269 height 23
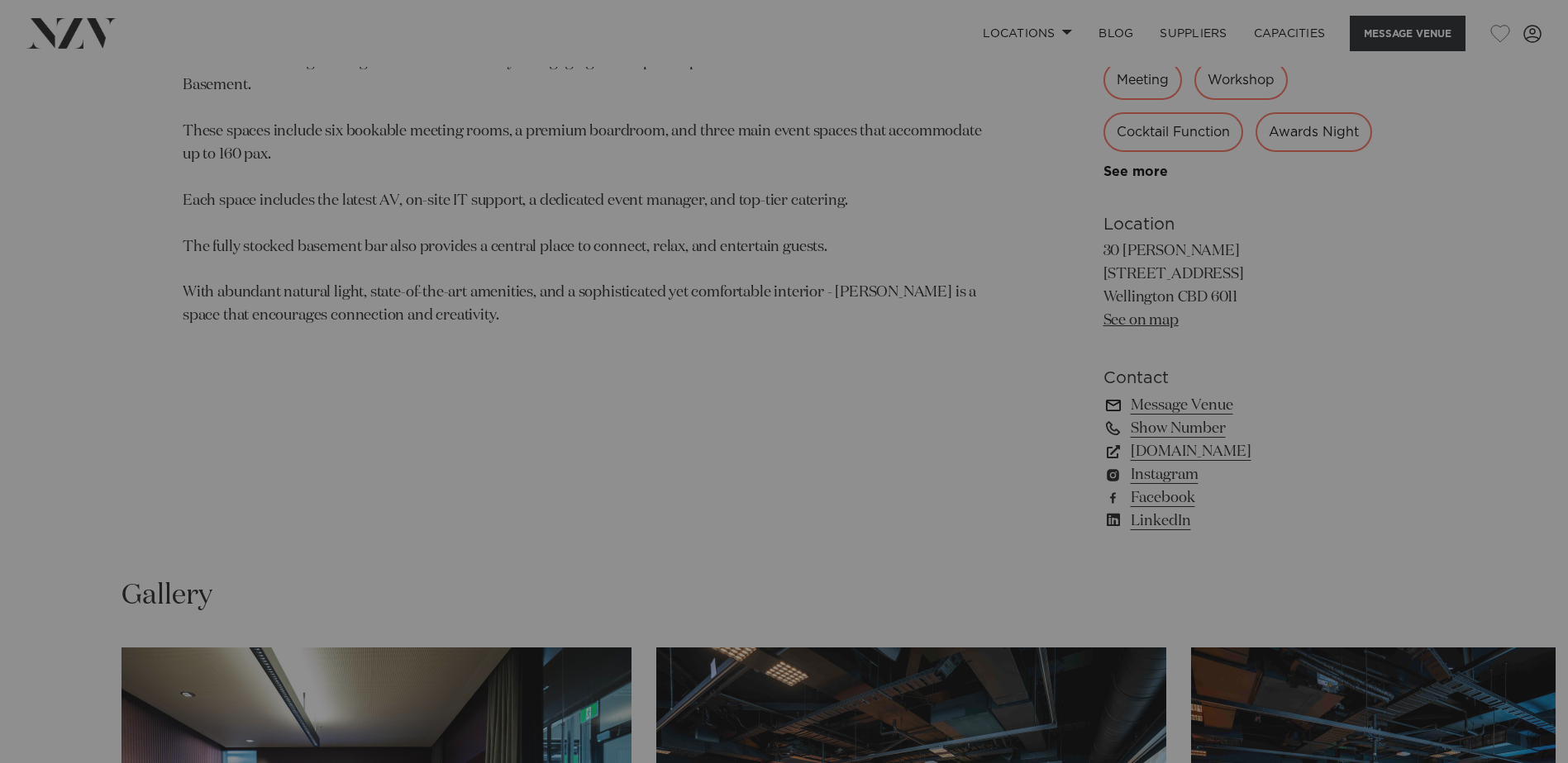
scroll to position [1245, 0]
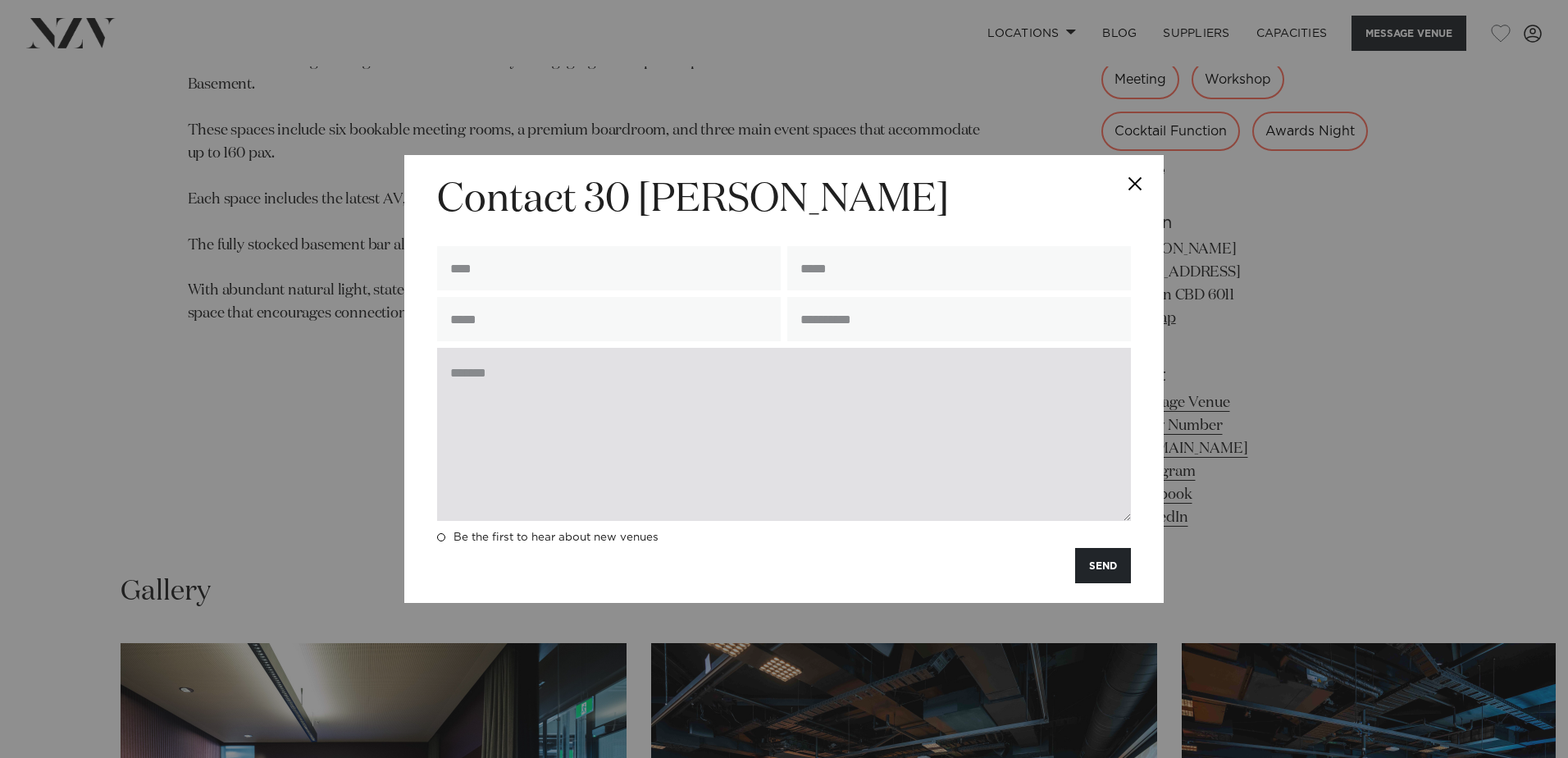
click at [726, 438] on textarea at bounding box center [784, 434] width 694 height 173
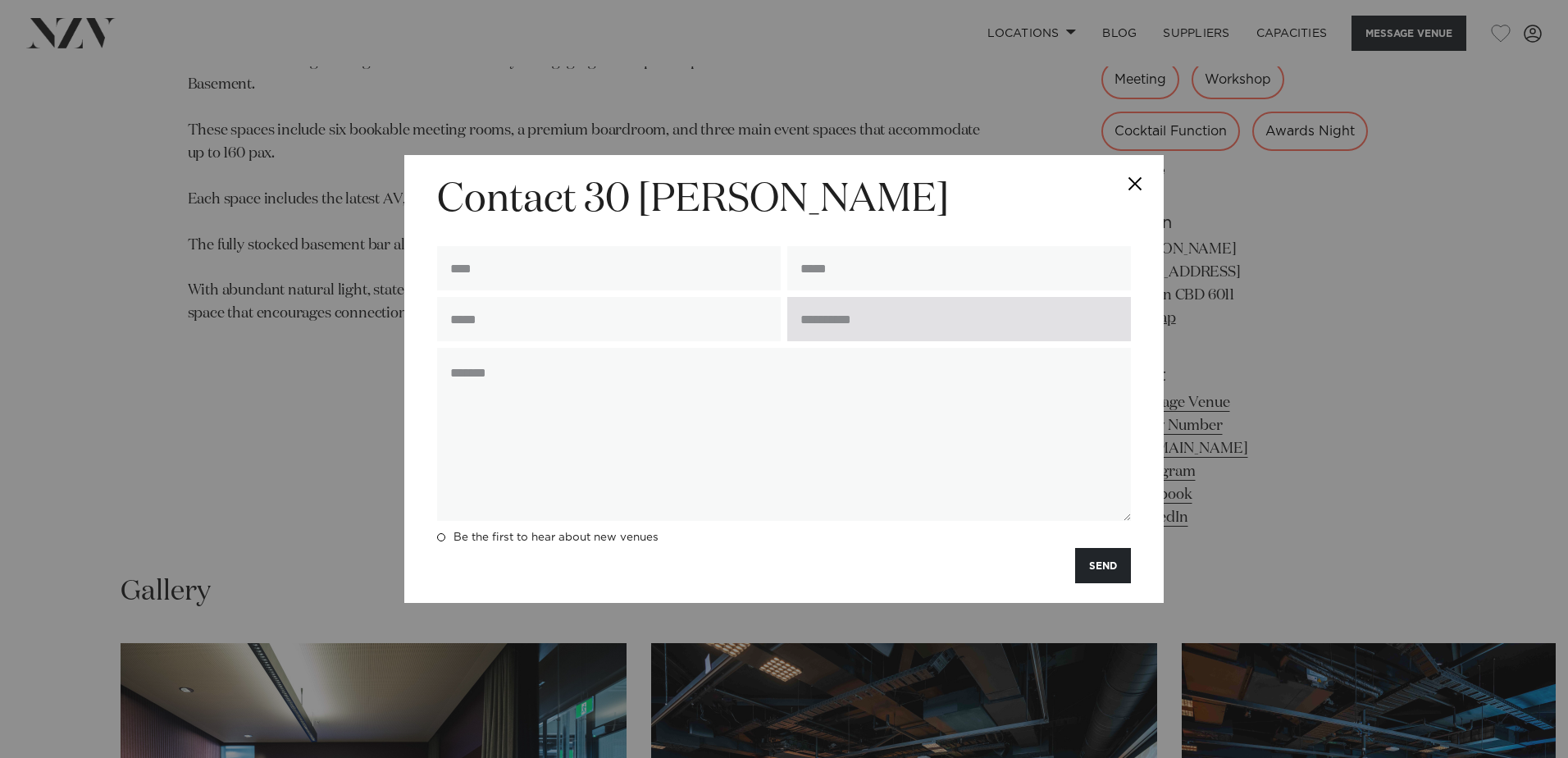
click at [1005, 318] on input "text" at bounding box center [959, 319] width 344 height 44
paste input "**********"
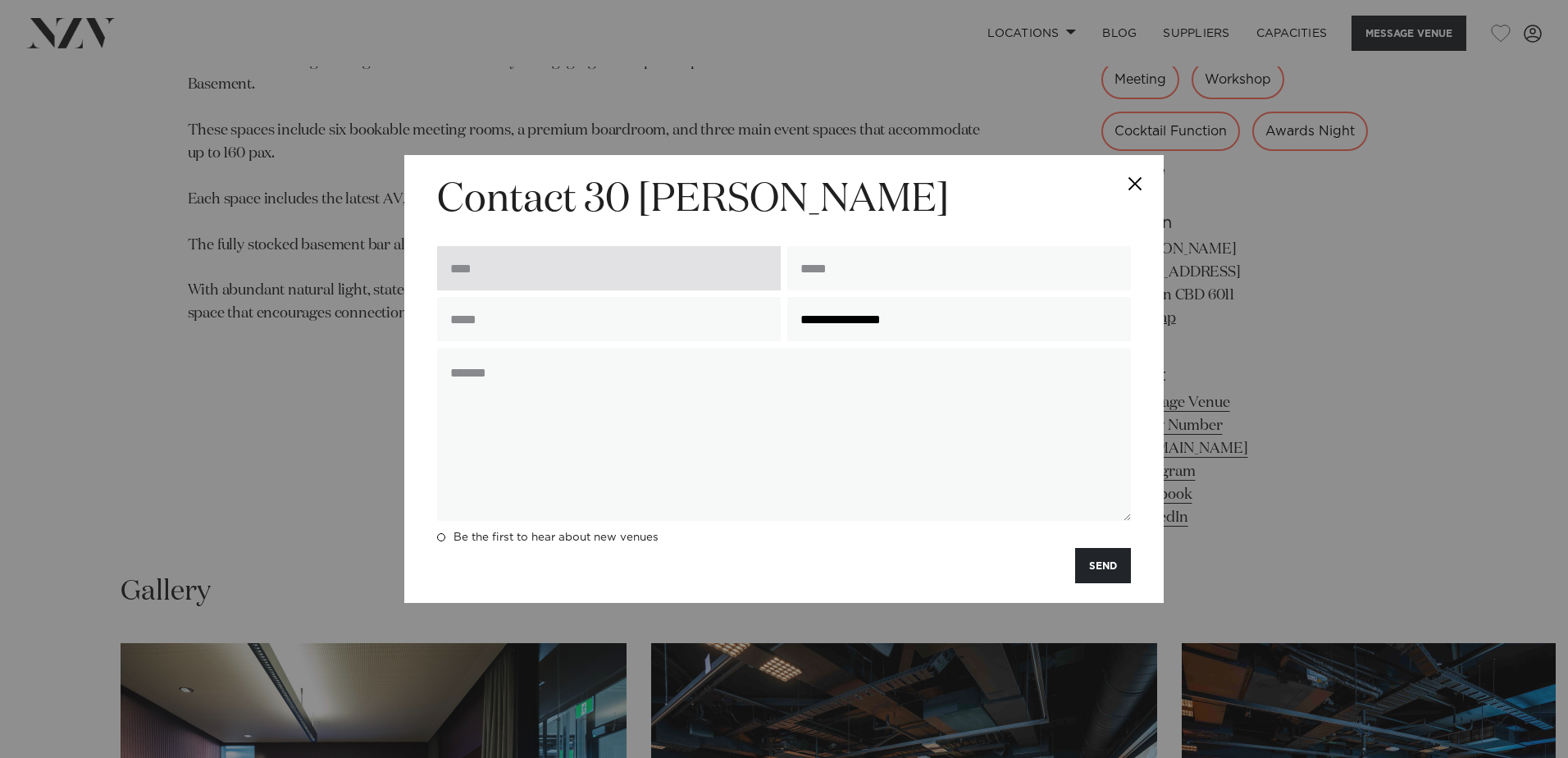
type input "**********"
click at [549, 265] on input "text" at bounding box center [609, 268] width 344 height 44
type input "*"
click at [1138, 186] on button "Close" at bounding box center [1135, 184] width 57 height 57
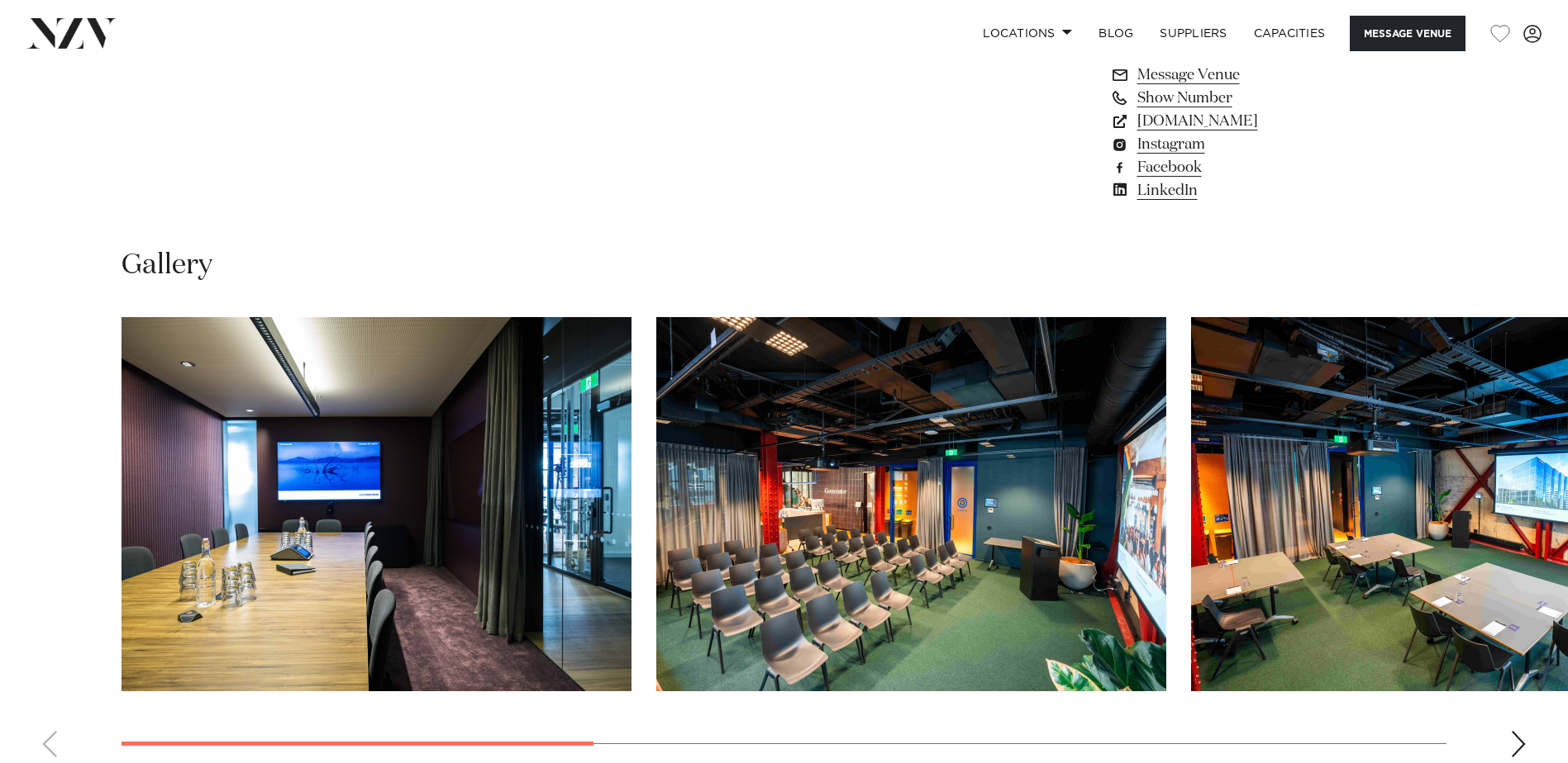
scroll to position [1493, 0]
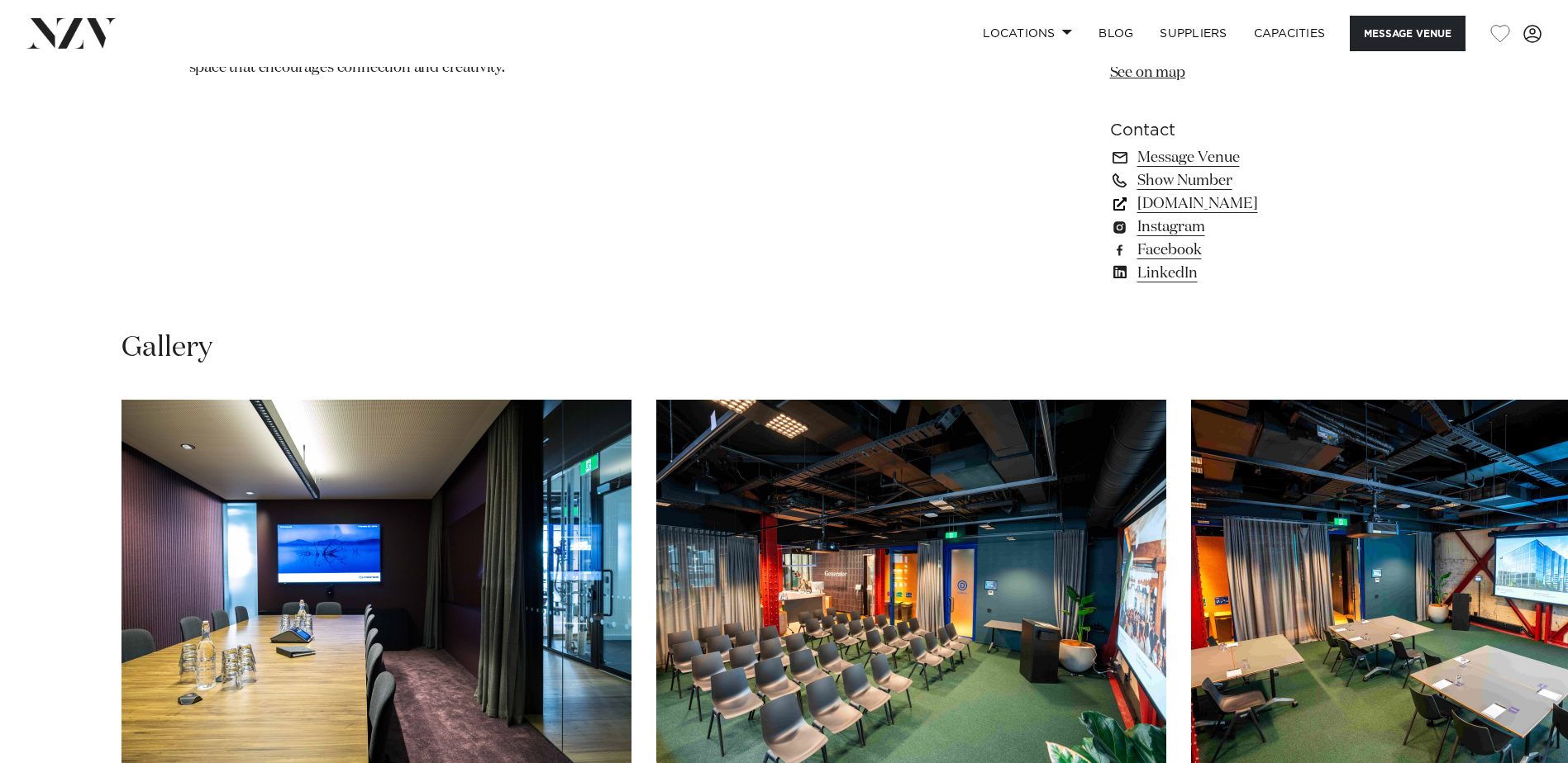
click at [1216, 216] on link "[DOMAIN_NAME]" at bounding box center [1244, 204] width 269 height 23
